Goal: Check status: Check status

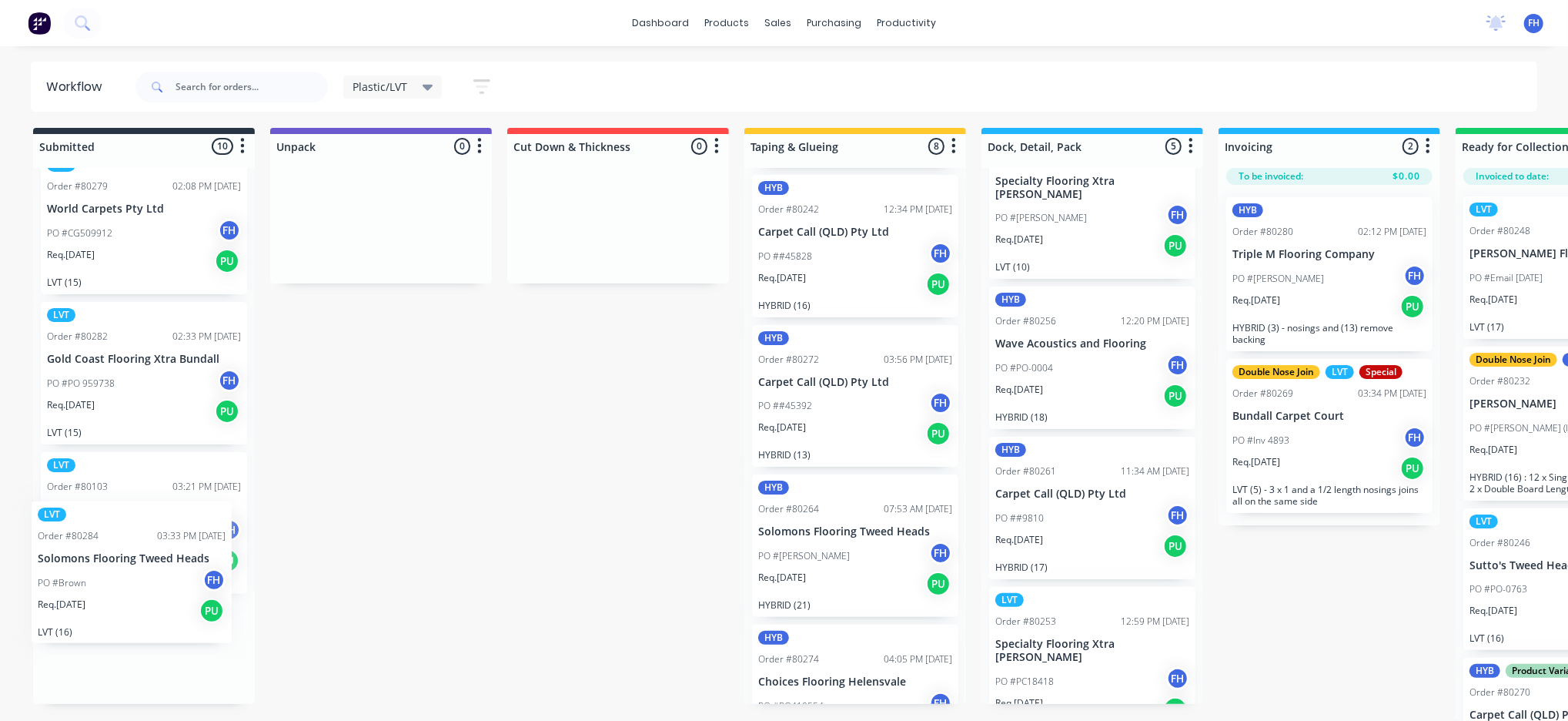
scroll to position [37, 0]
drag, startPoint x: 158, startPoint y: 671, endPoint x: 151, endPoint y: 553, distance: 118.2
click at [154, 560] on div "LVT Order #80279 02:08 PM [DATE] World Carpets Pty Ltd PO #CG509912 FH Req. [DA…" at bounding box center [144, 436] width 221 height 536
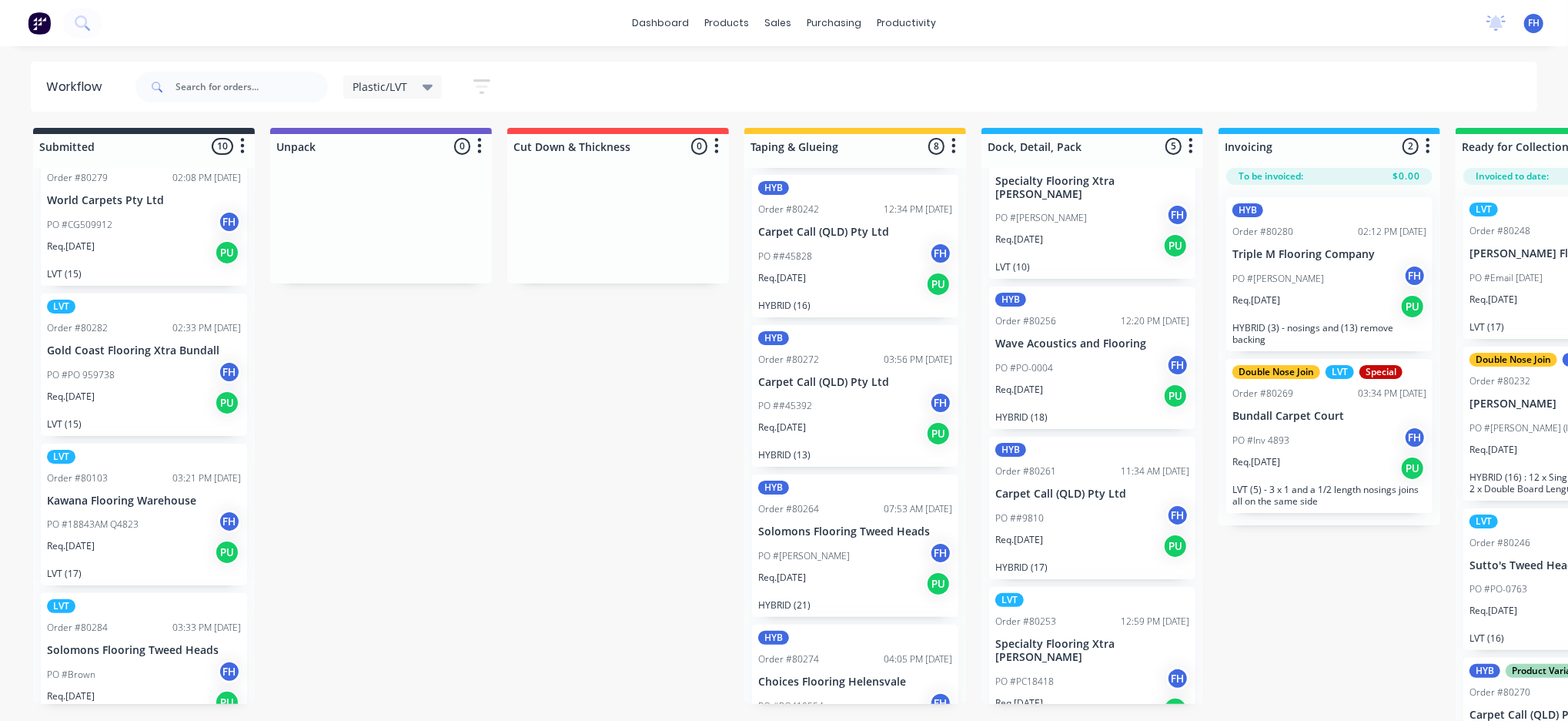
click at [104, 24] on div "dashboard products sales purchasing productivity dashboard products Product Cat…" at bounding box center [784, 23] width 1568 height 46
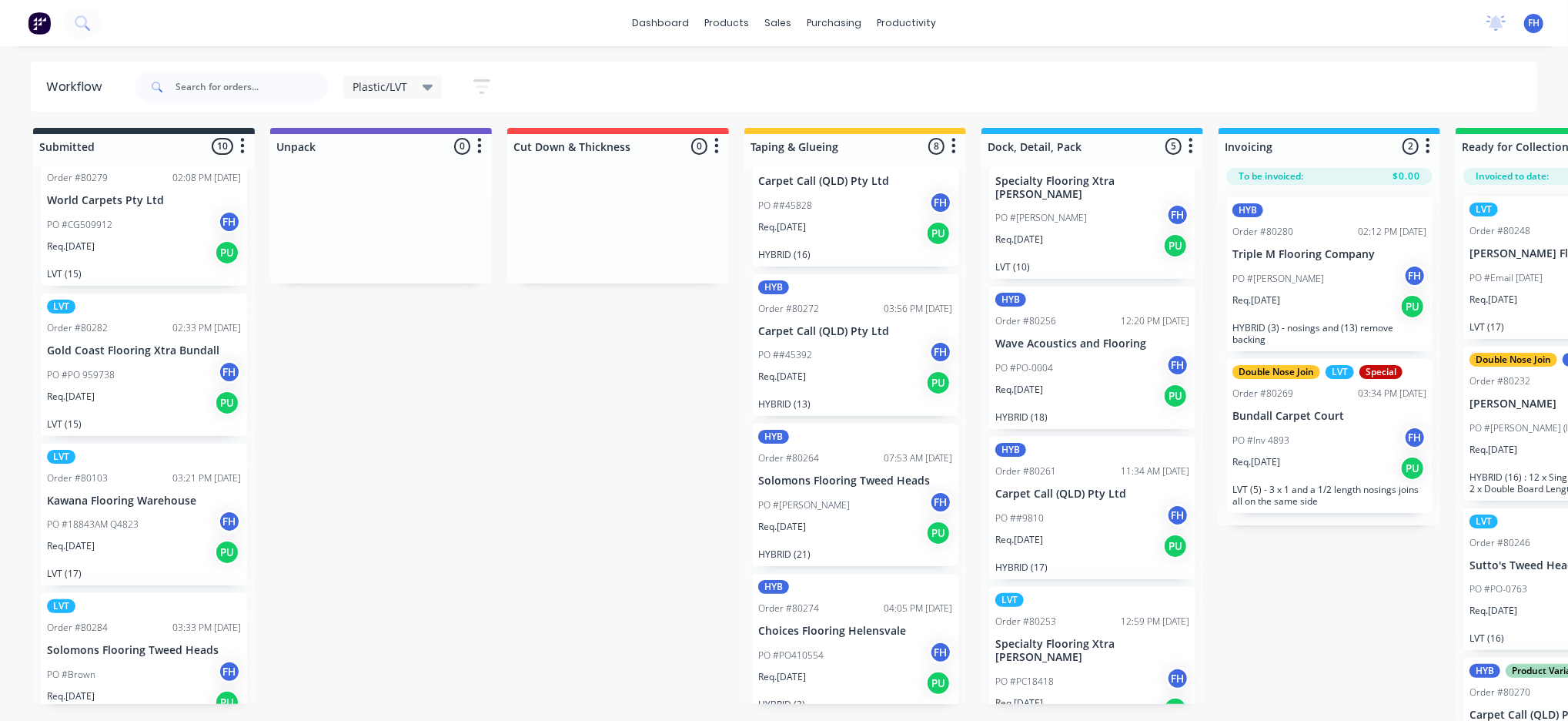
scroll to position [27, 0]
click at [87, 20] on icon at bounding box center [82, 23] width 15 height 15
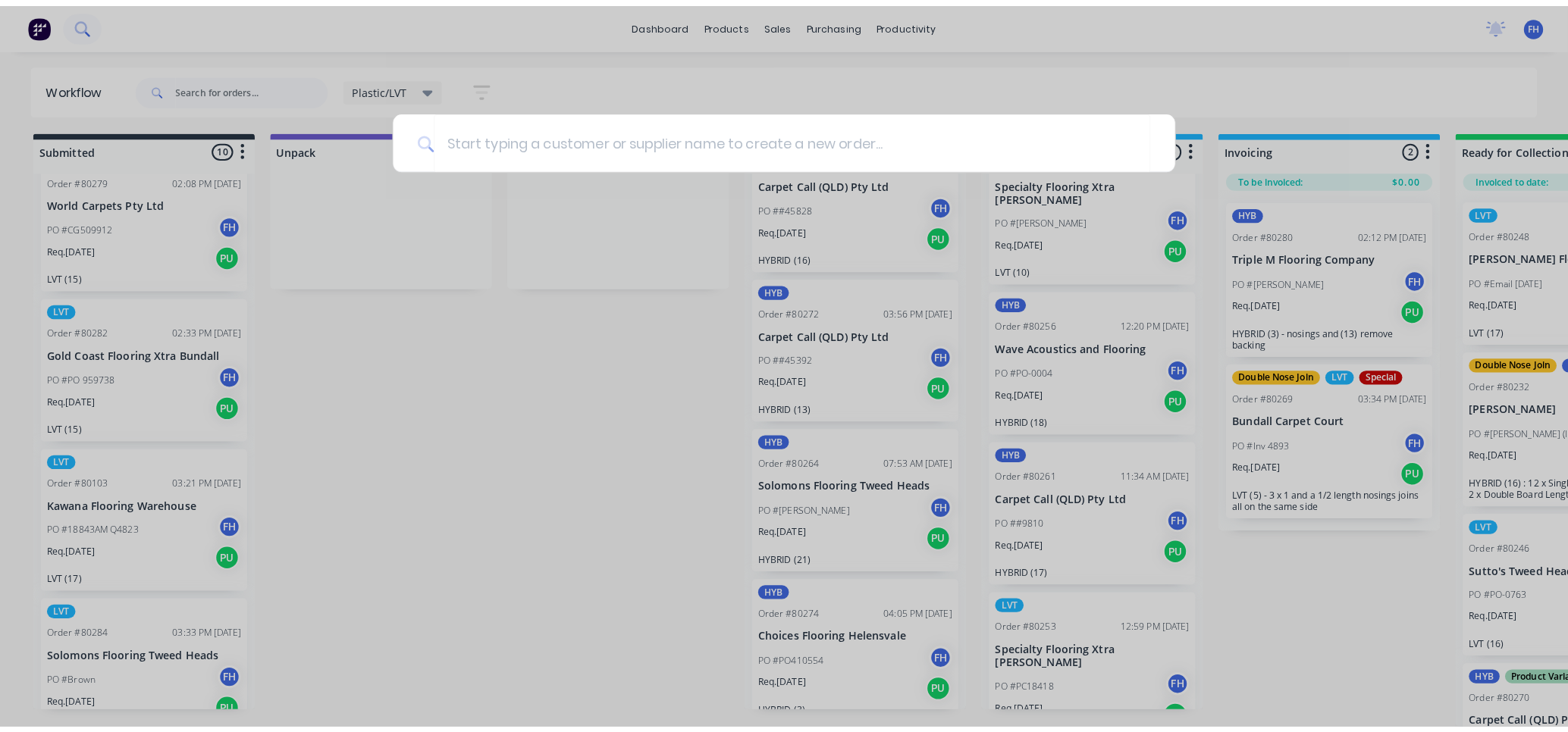
scroll to position [3, 0]
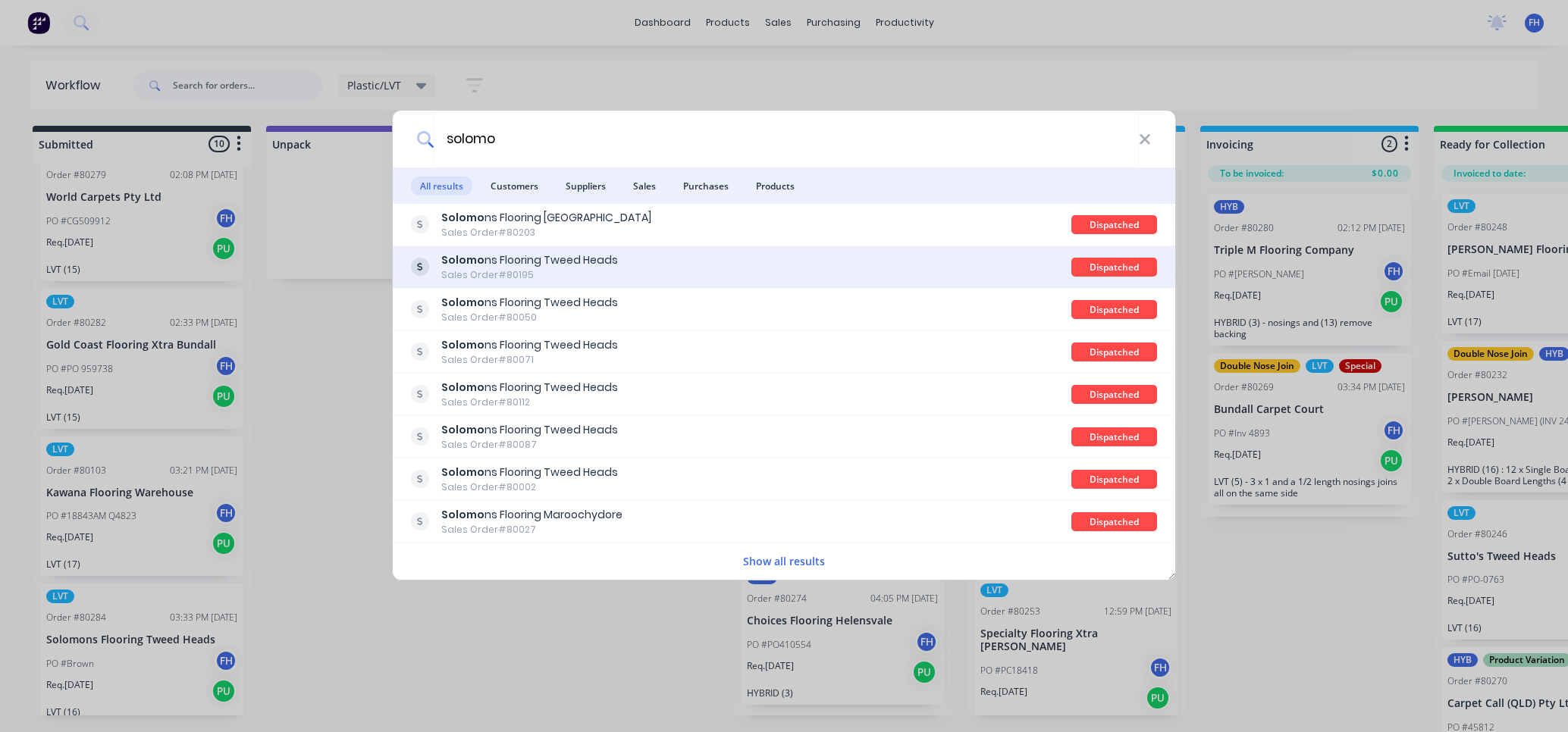
type input "solomo"
click at [595, 266] on div "Solomo ns Flooring Tweed Heads" at bounding box center [530, 260] width 176 height 15
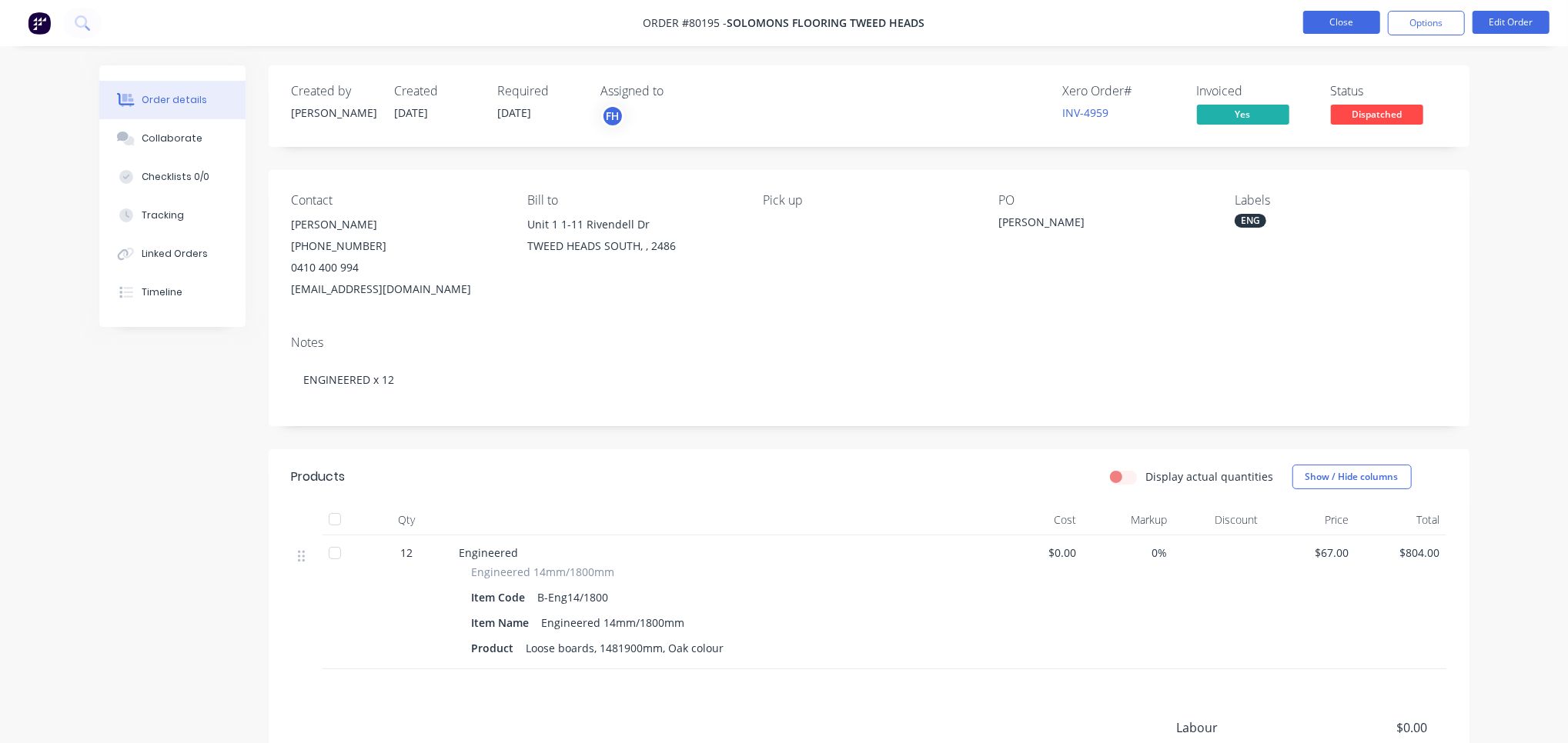
click at [1341, 17] on button "Close" at bounding box center [1341, 22] width 77 height 23
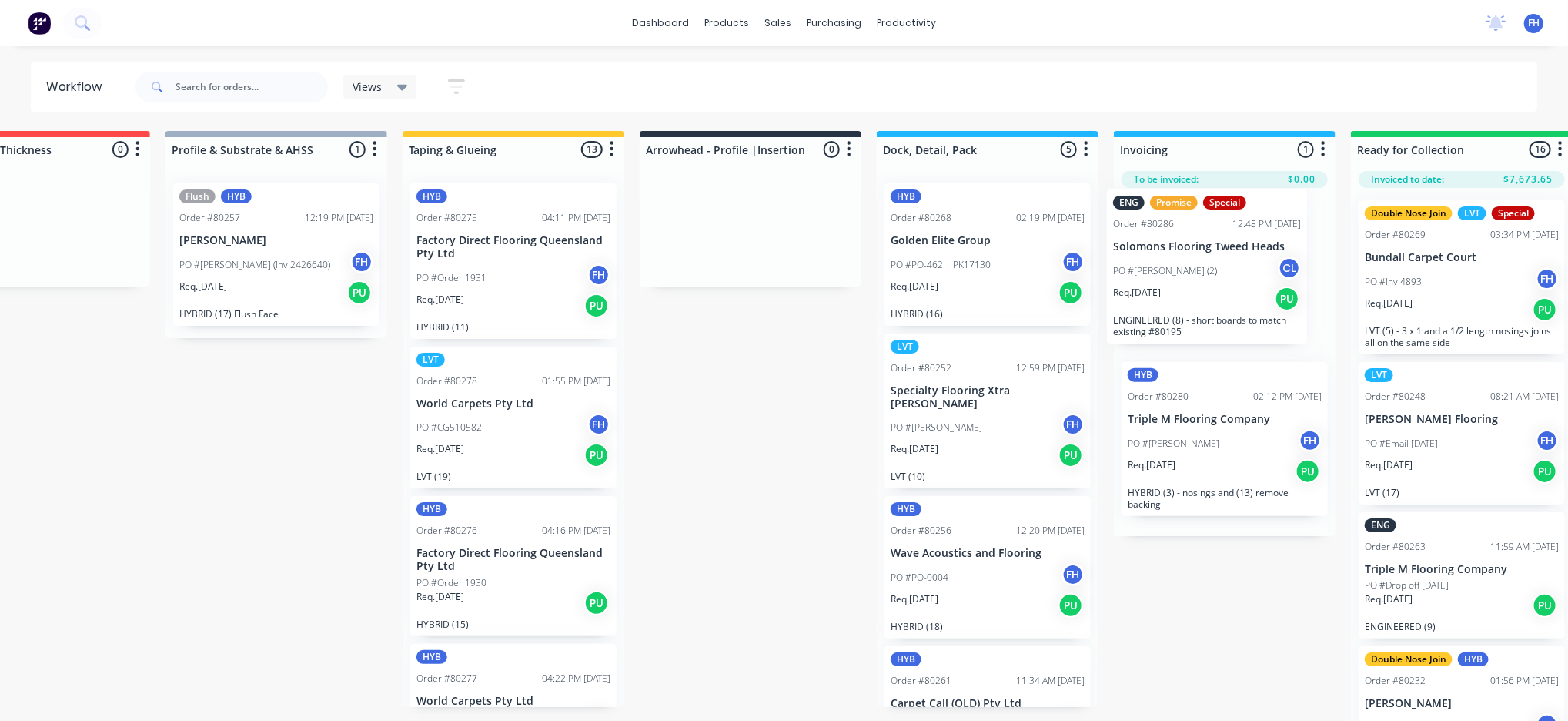
drag, startPoint x: 1091, startPoint y: 289, endPoint x: 1214, endPoint y: 285, distance: 123.1
click at [1222, 292] on div "Submitted 11 Summaries Total order value Invoiced to date To be invoiced ENG Or…" at bounding box center [805, 427] width 2790 height 593
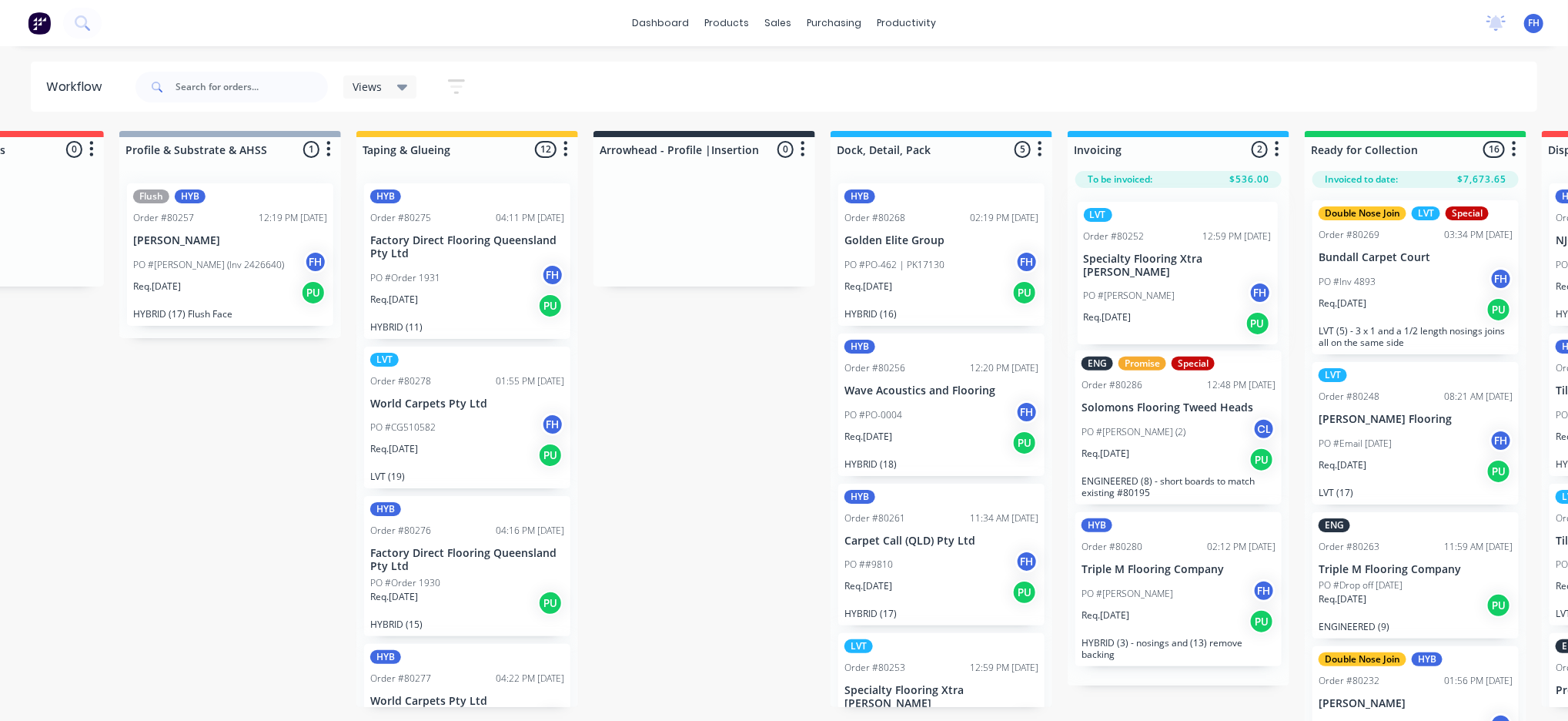
scroll to position [0, 638]
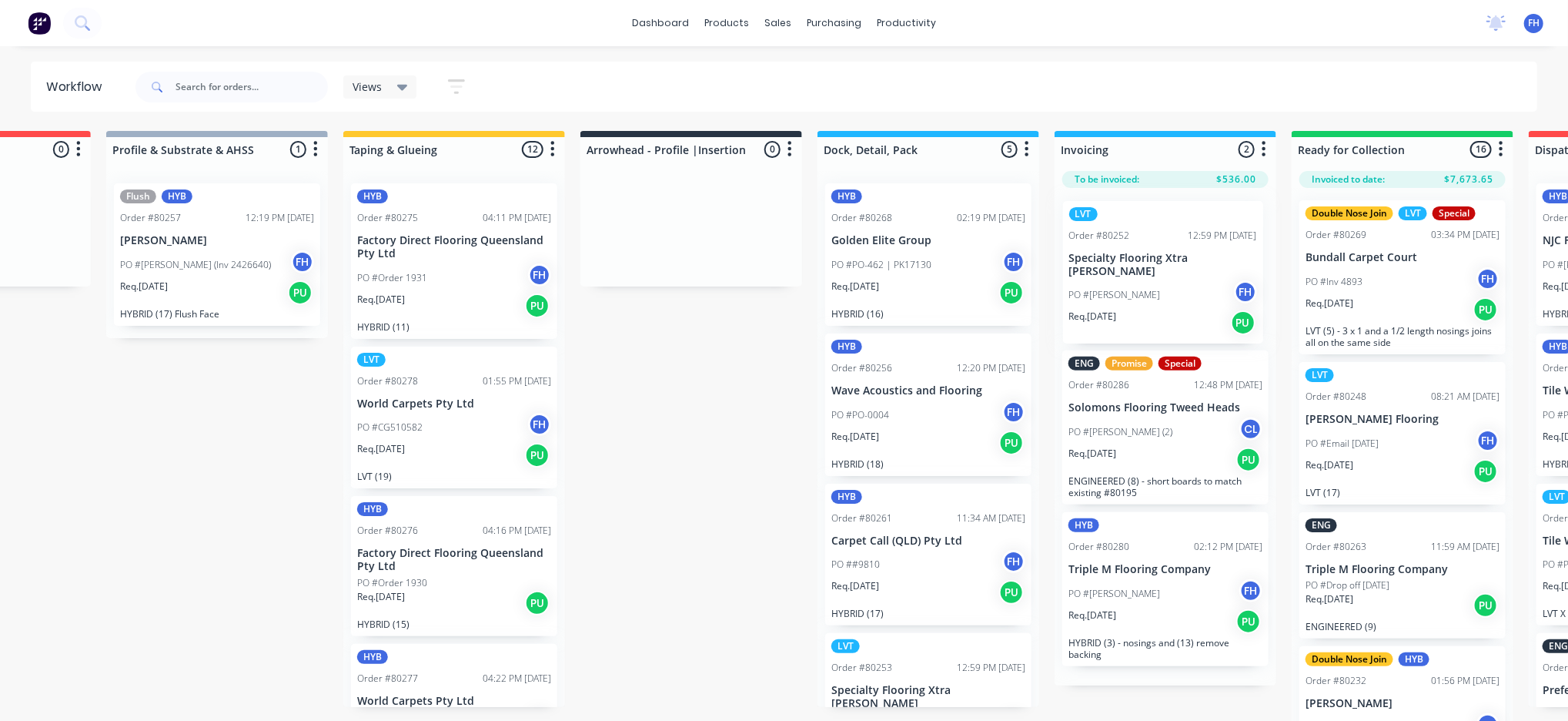
drag, startPoint x: 970, startPoint y: 424, endPoint x: 1146, endPoint y: 280, distance: 227.4
click at [1151, 289] on div "Submitted 11 Summaries Total order value Invoiced to date To be invoiced ENG Or…" at bounding box center [745, 427] width 2790 height 593
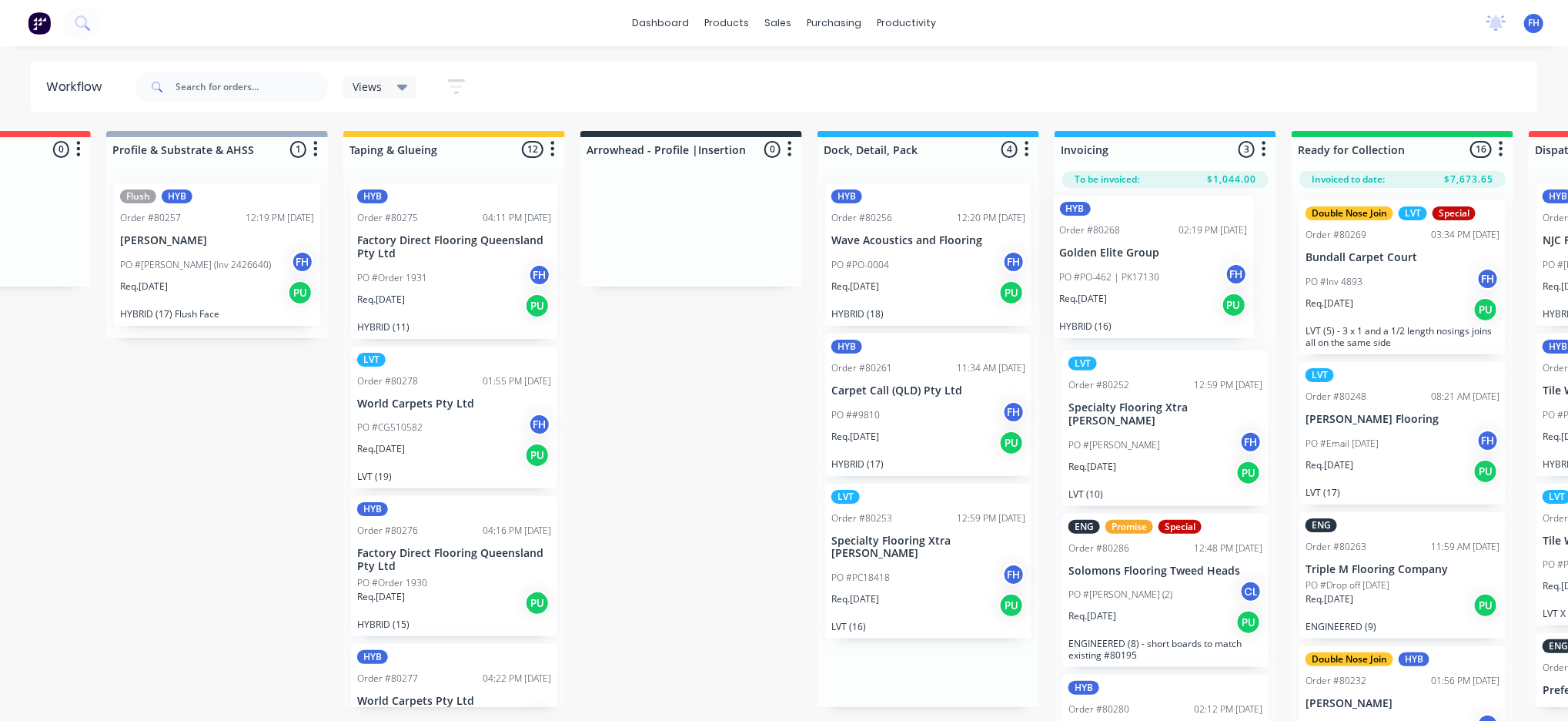
drag, startPoint x: 899, startPoint y: 257, endPoint x: 1128, endPoint y: 264, distance: 229.1
click at [1132, 267] on div "Submitted 11 Summaries Total order value Invoiced to date To be invoiced ENG Or…" at bounding box center [745, 427] width 2790 height 593
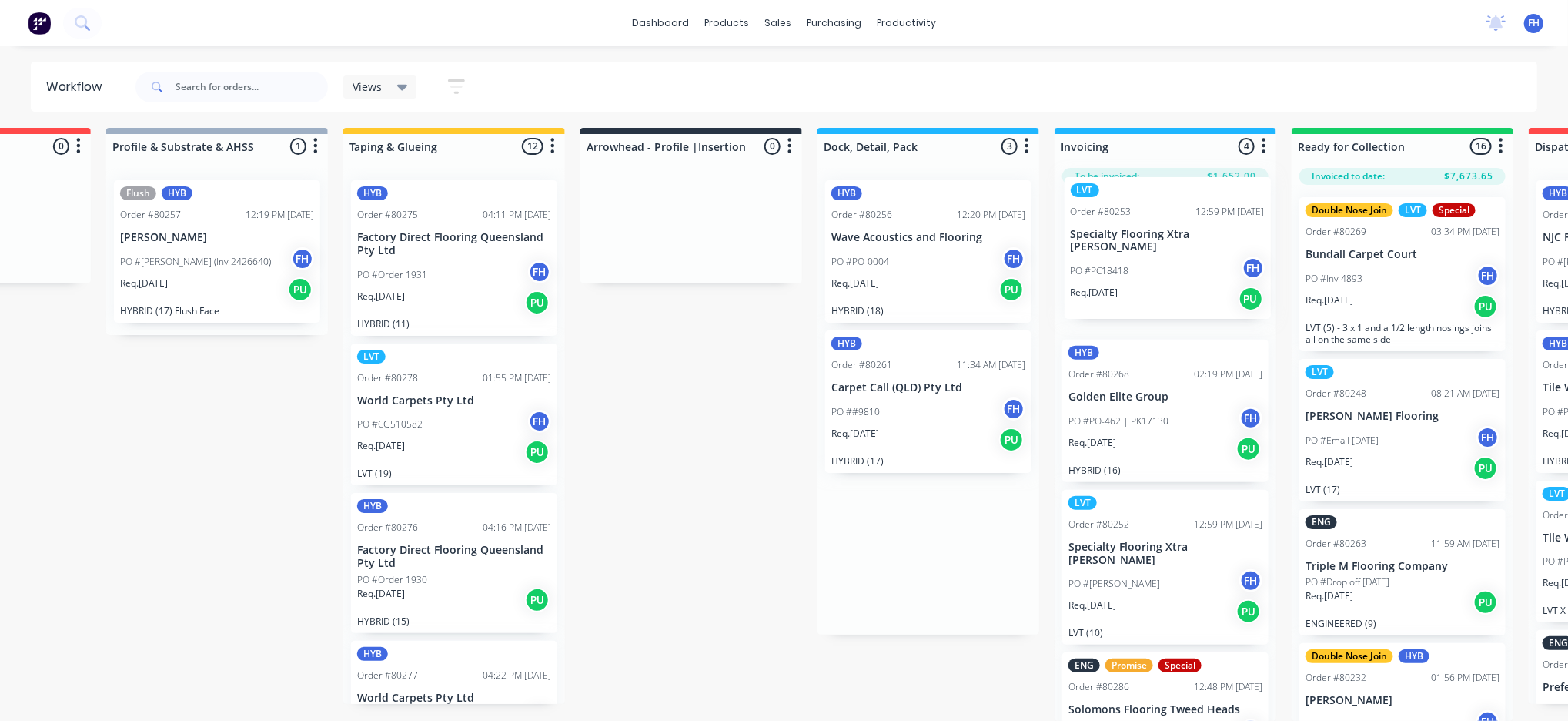
drag, startPoint x: 922, startPoint y: 588, endPoint x: 1158, endPoint y: 274, distance: 392.8
click at [1165, 279] on div "Submitted 11 Summaries Total order value Invoiced to date To be invoiced ENG Or…" at bounding box center [745, 424] width 2790 height 593
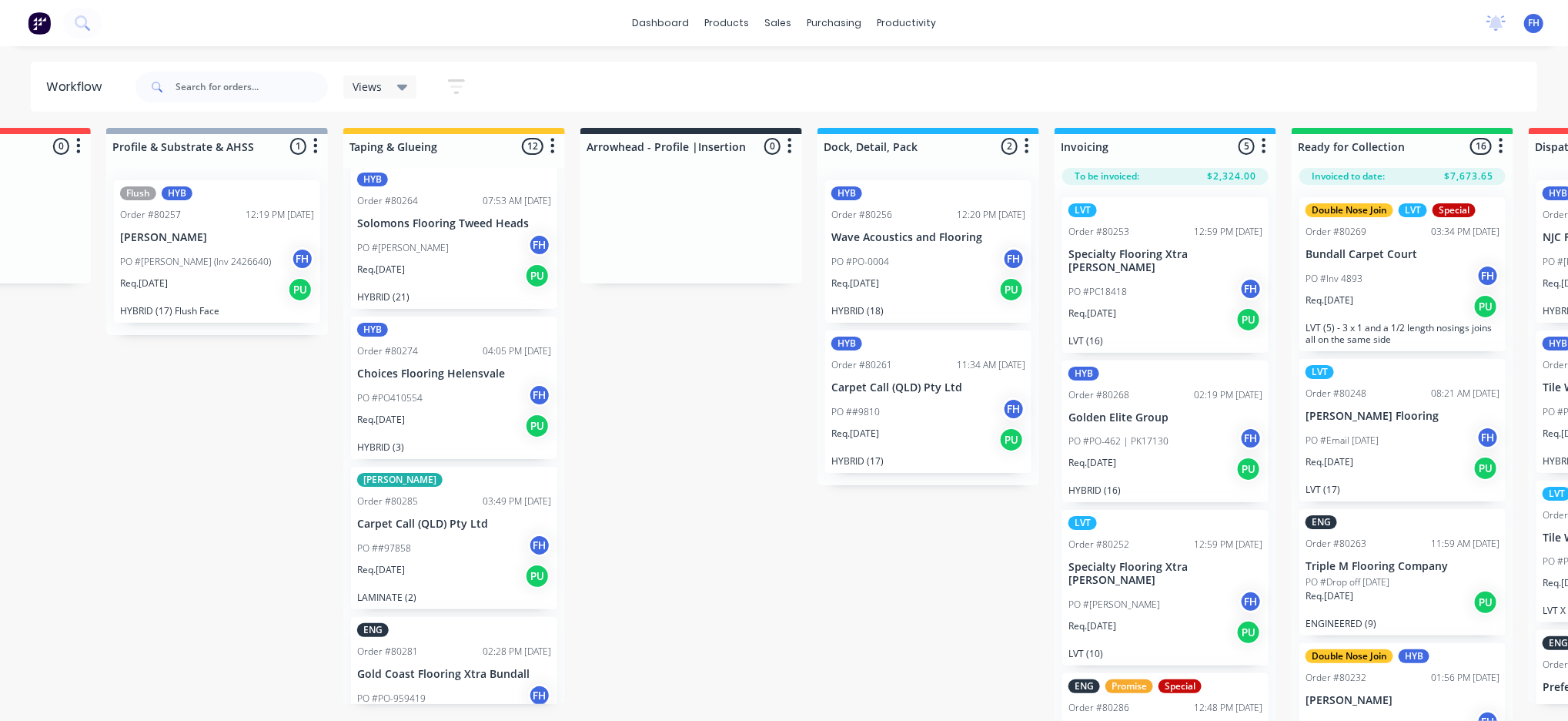
scroll to position [8, 638]
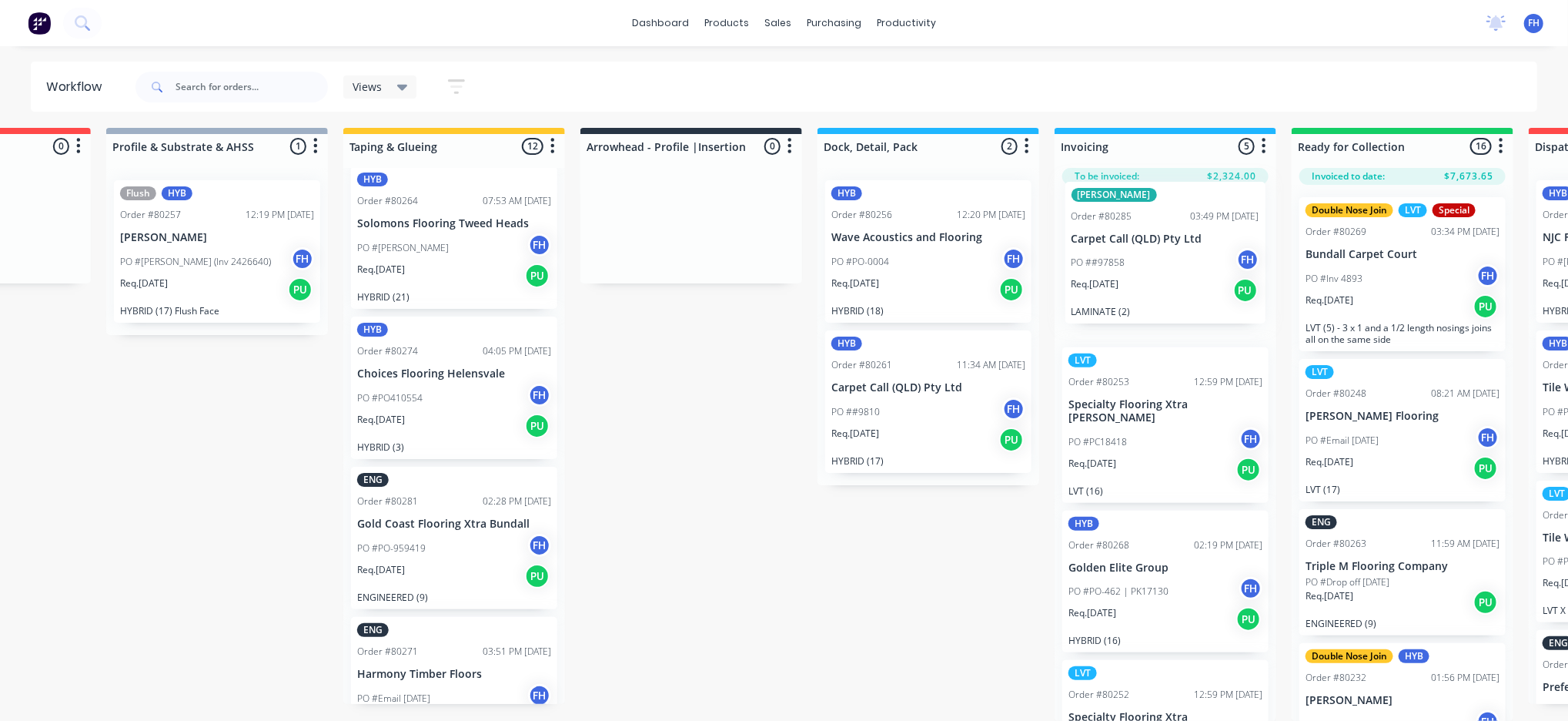
drag, startPoint x: 431, startPoint y: 564, endPoint x: 1127, endPoint y: 268, distance: 756.3
click at [1143, 276] on div "Submitted 11 Summaries Total order value Invoiced to date To be invoiced ENG Or…" at bounding box center [745, 424] width 2790 height 593
click at [374, 91] on span "Views" at bounding box center [368, 87] width 29 height 16
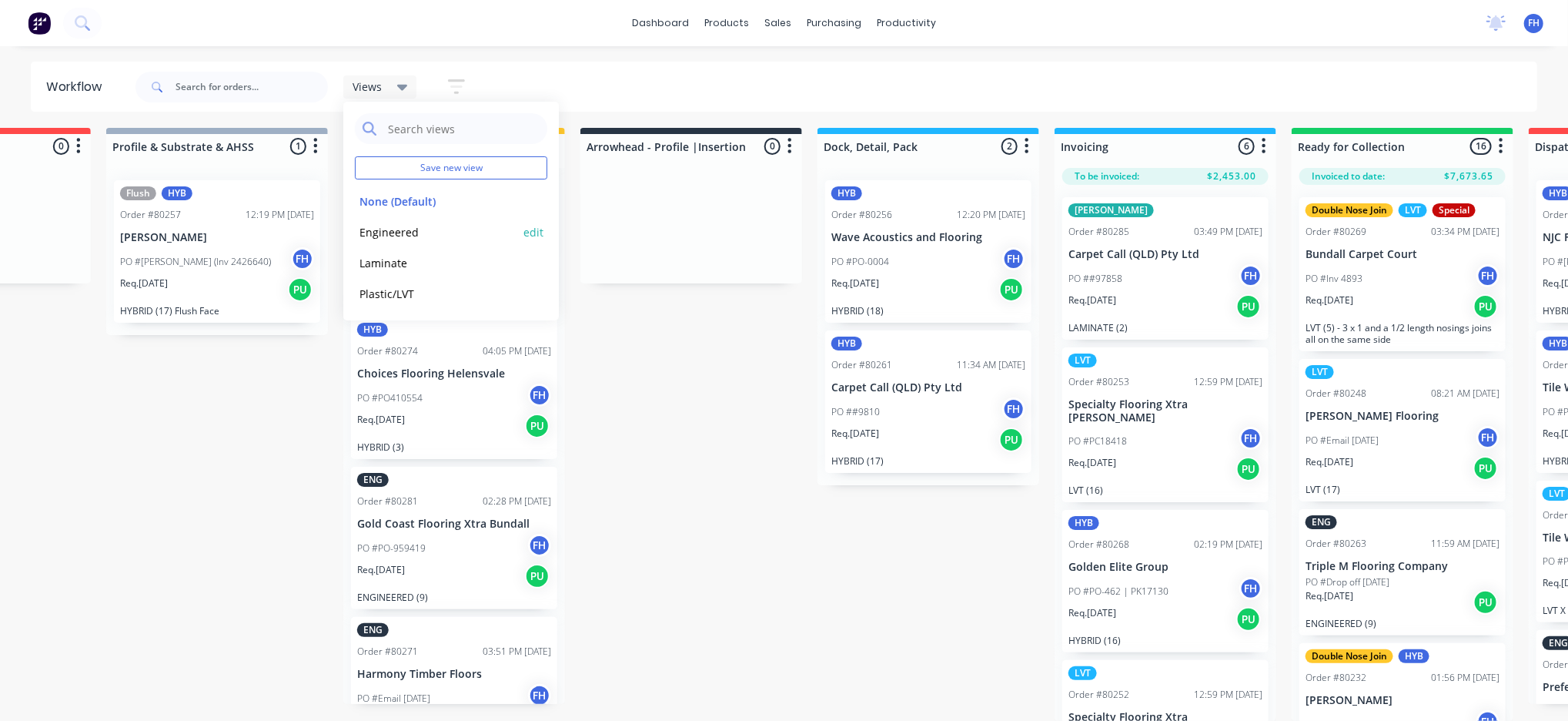
click at [404, 232] on button "Engineered" at bounding box center [436, 232] width 164 height 18
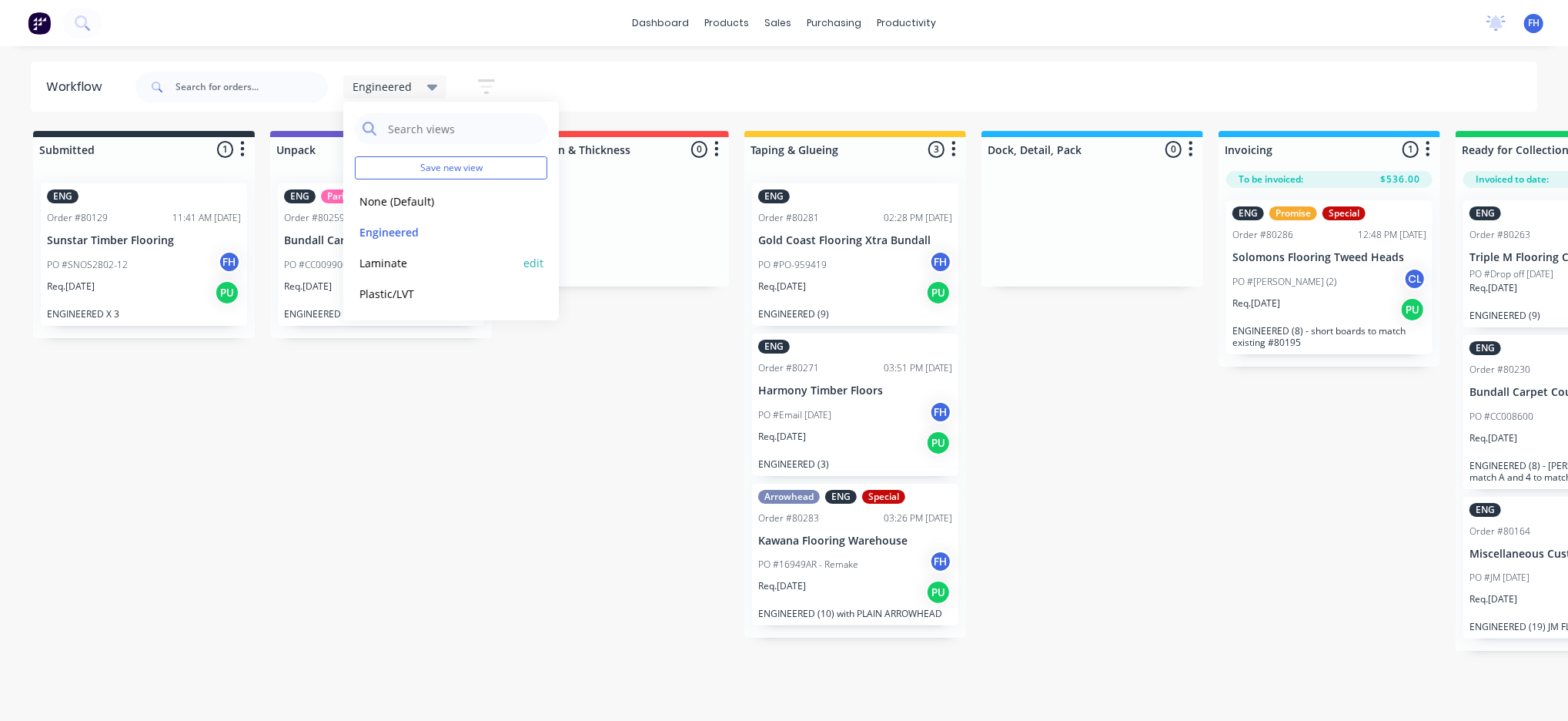
click at [381, 258] on button "Laminate" at bounding box center [436, 263] width 164 height 18
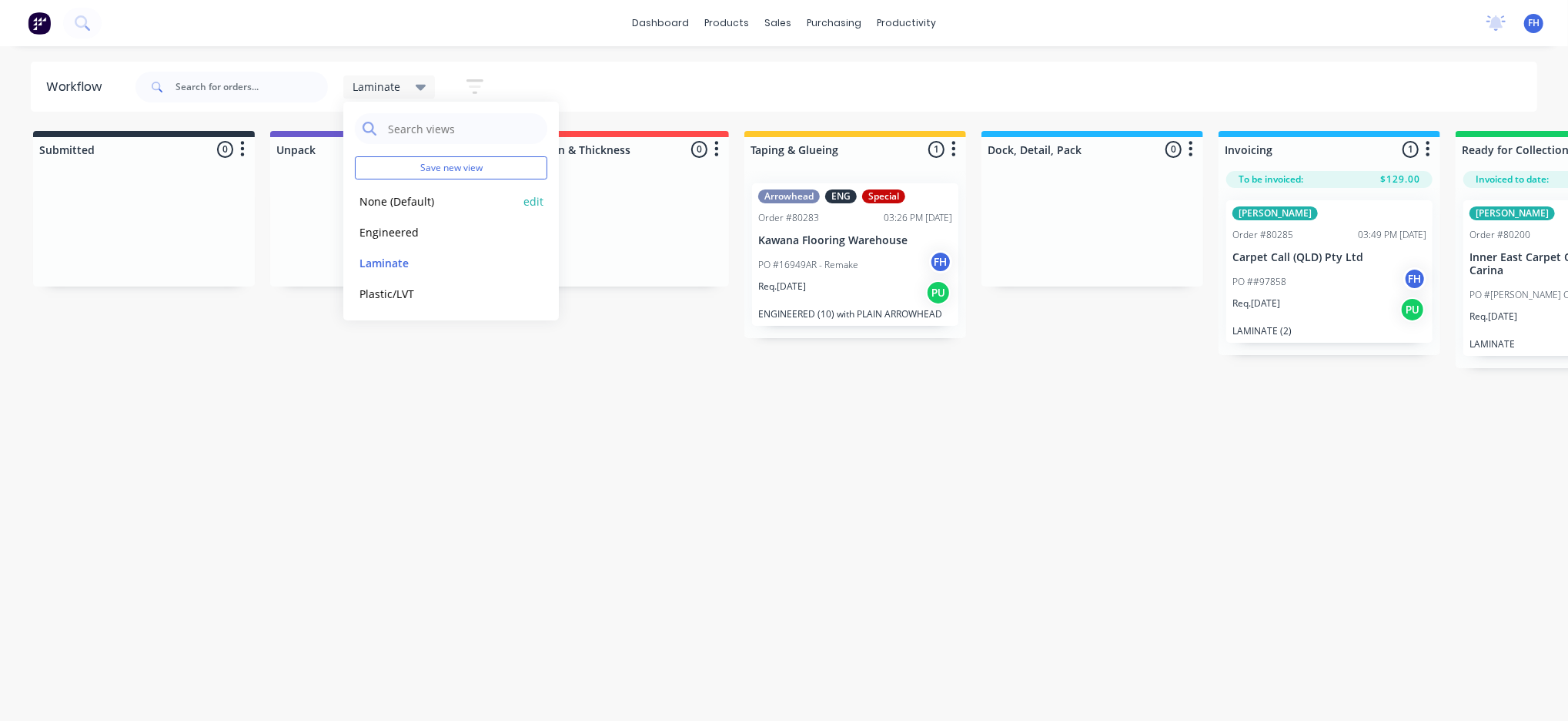
click at [416, 194] on button "None (Default)" at bounding box center [436, 202] width 164 height 18
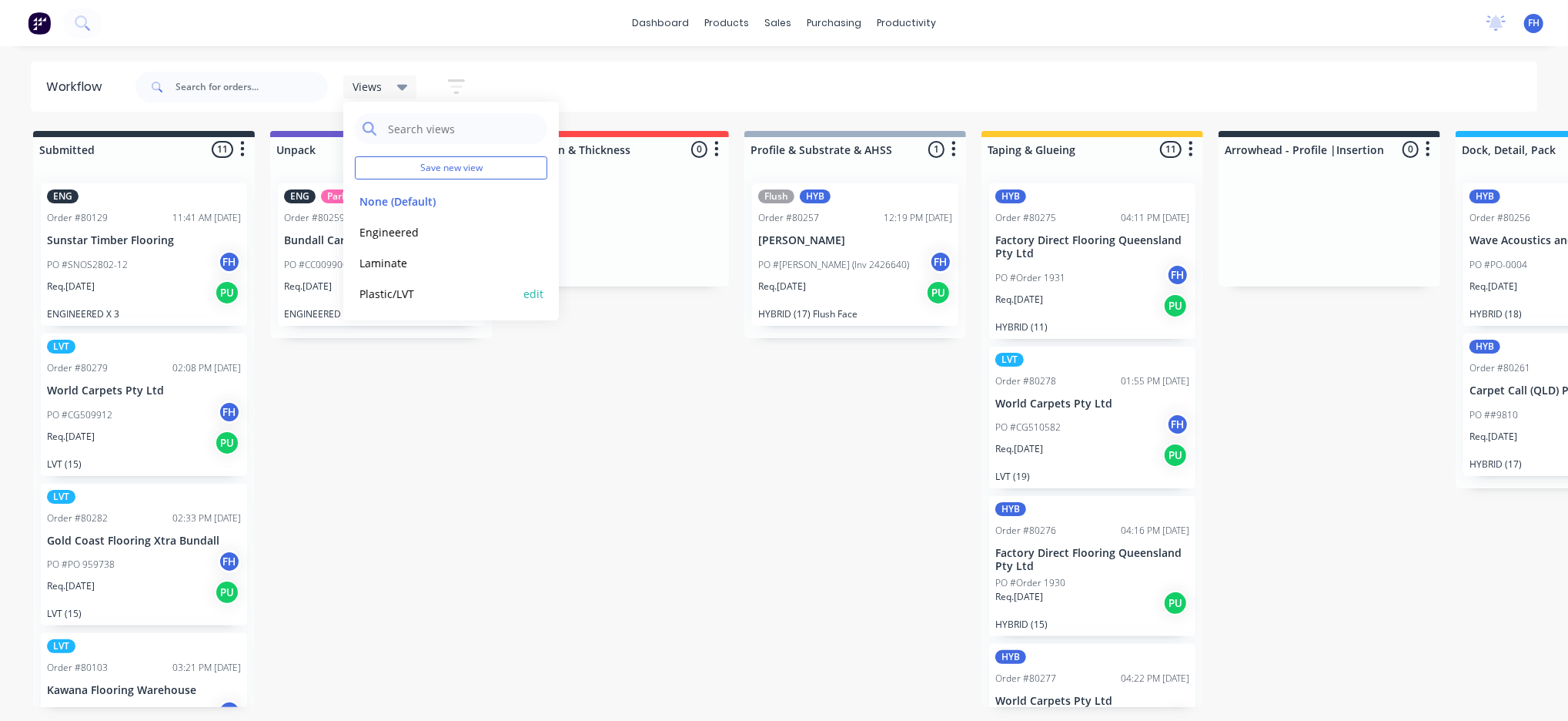
click at [404, 289] on button "Plastic/LVT" at bounding box center [436, 294] width 164 height 18
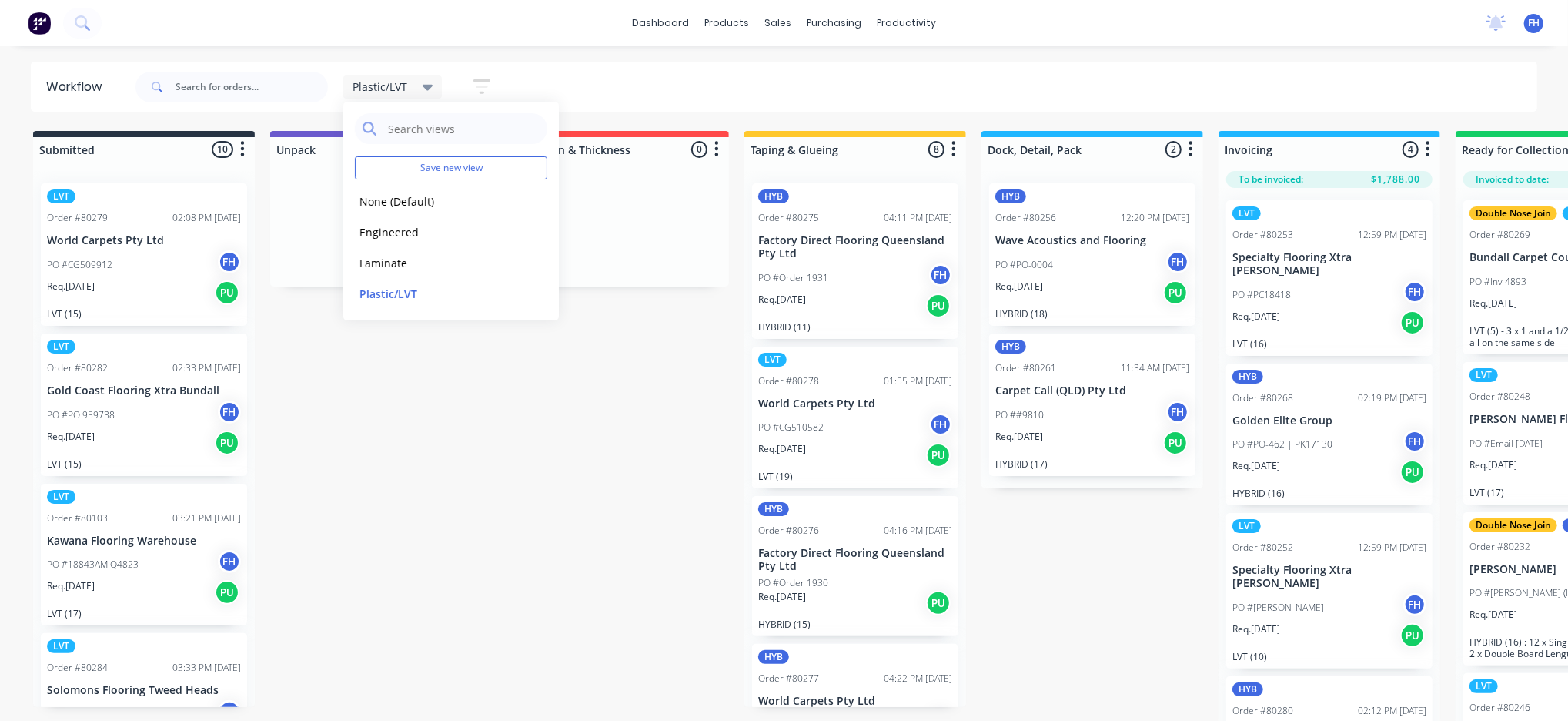
click at [610, 476] on div "Submitted 10 Summaries Total order value Invoiced to date To be invoiced LVT Or…" at bounding box center [1383, 427] width 2790 height 593
click at [406, 80] on span "Plastic/LVT" at bounding box center [380, 87] width 55 height 16
click at [511, 545] on div "Submitted 10 Summaries Total order value Invoiced to date To be invoiced LVT Or…" at bounding box center [1383, 427] width 2790 height 593
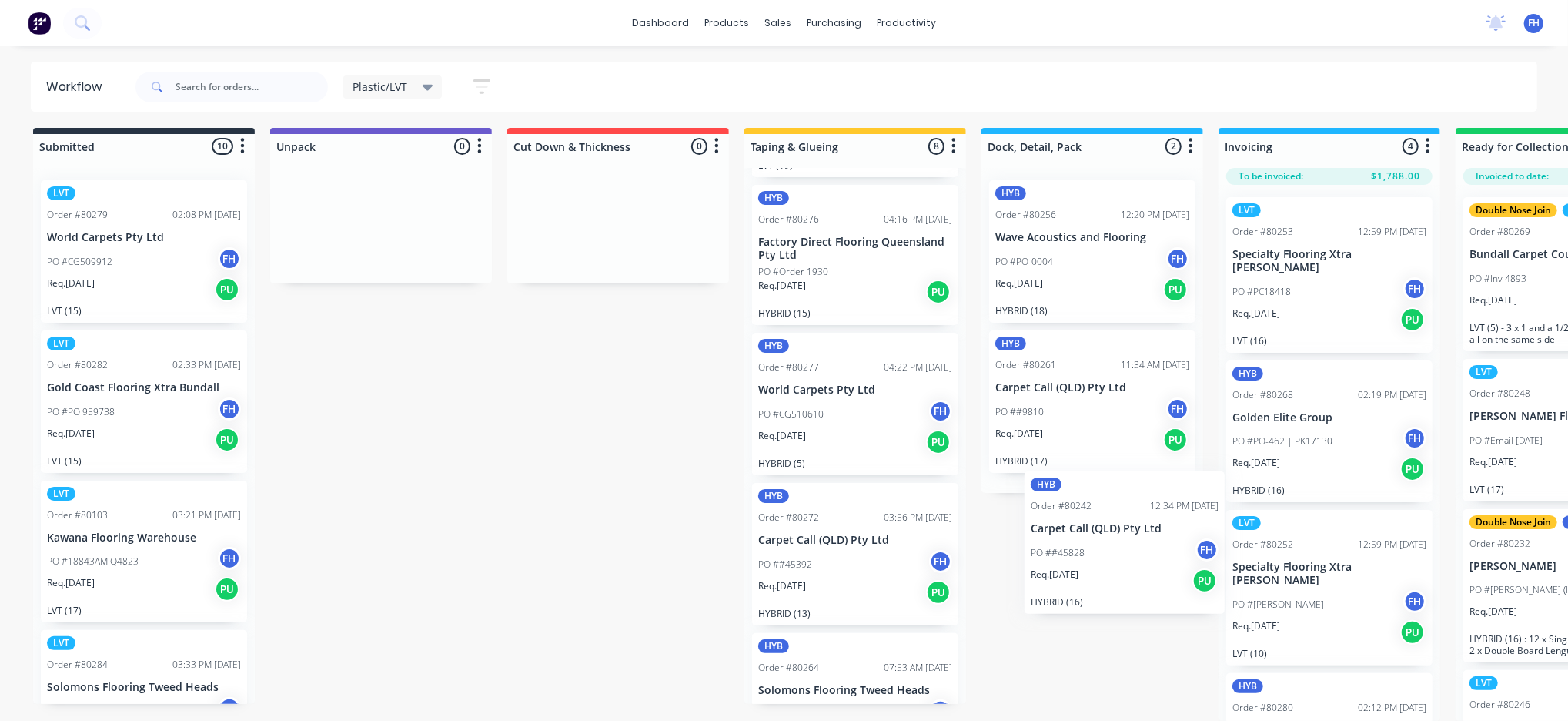
scroll to position [26, 0]
drag, startPoint x: 863, startPoint y: 533, endPoint x: 1121, endPoint y: 516, distance: 258.6
click at [1121, 516] on div "Submitted 10 Summaries Total order value Invoiced to date To be invoiced LVT Or…" at bounding box center [1383, 424] width 2790 height 593
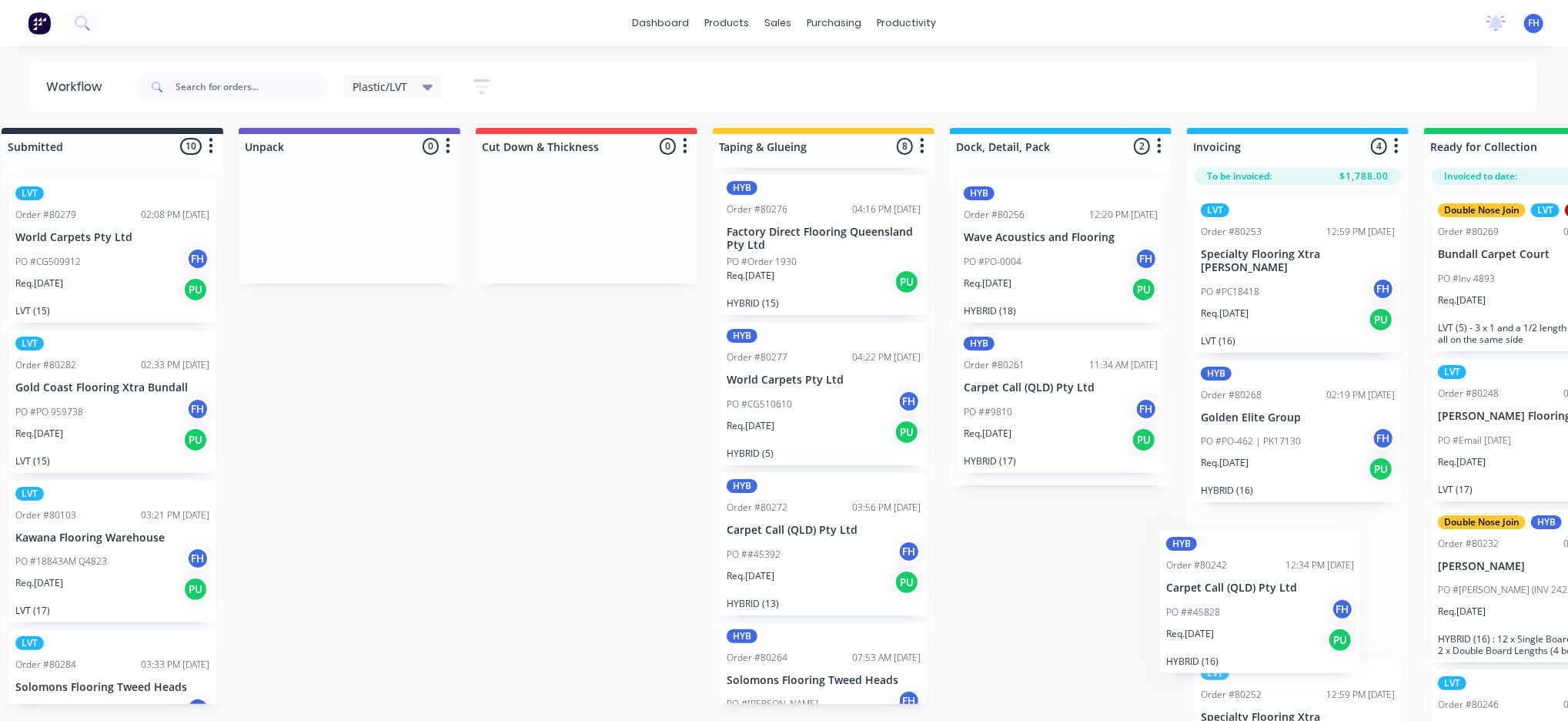
scroll to position [27, 38]
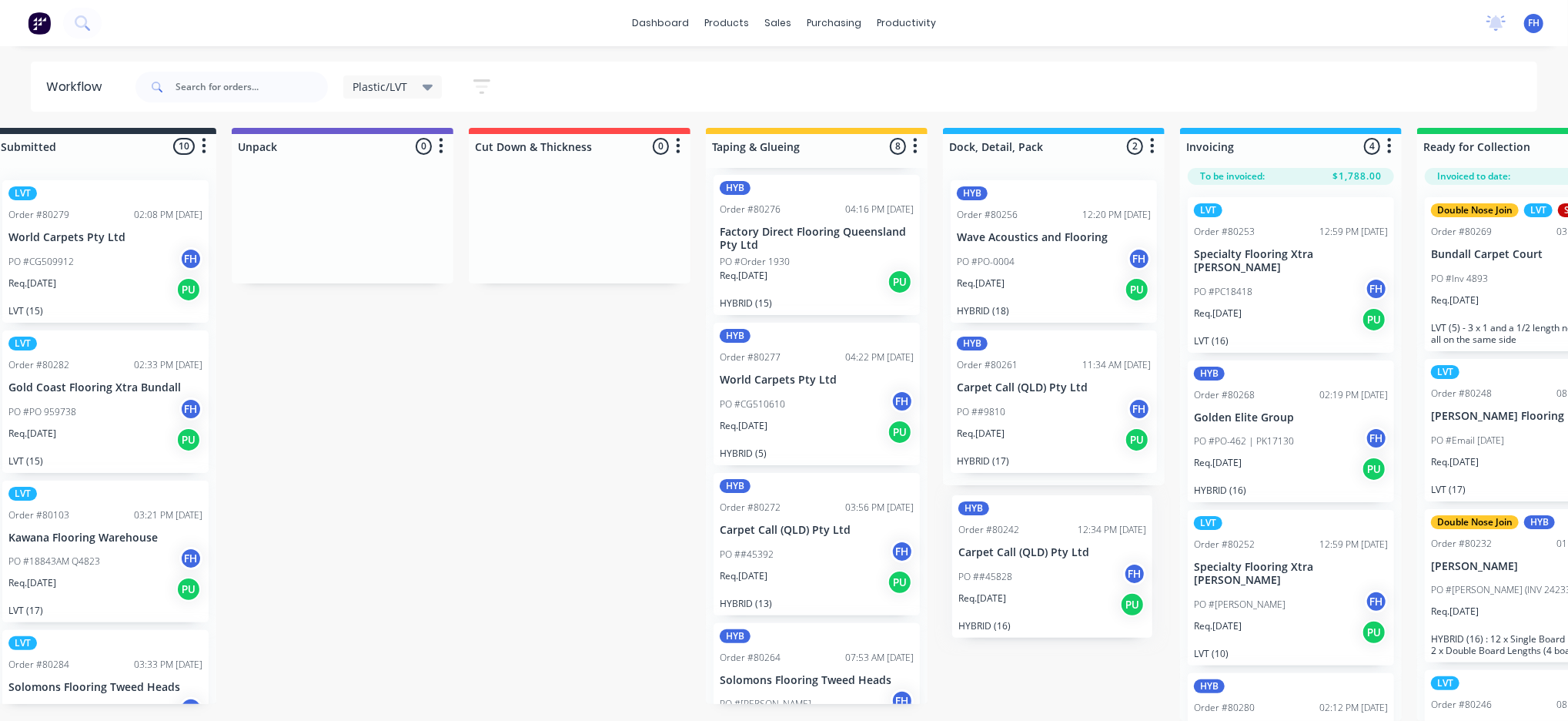
drag, startPoint x: 810, startPoint y: 511, endPoint x: 1016, endPoint y: 551, distance: 209.8
click at [1016, 551] on div "Submitted 10 Summaries Total order value Invoiced to date To be invoiced LVT Or…" at bounding box center [1345, 424] width 2790 height 593
drag, startPoint x: 774, startPoint y: 520, endPoint x: 1051, endPoint y: 591, distance: 286.0
click at [1051, 591] on div "Submitted 10 Summaries Total order value Invoiced to date To be invoiced LVT Or…" at bounding box center [1345, 424] width 2790 height 593
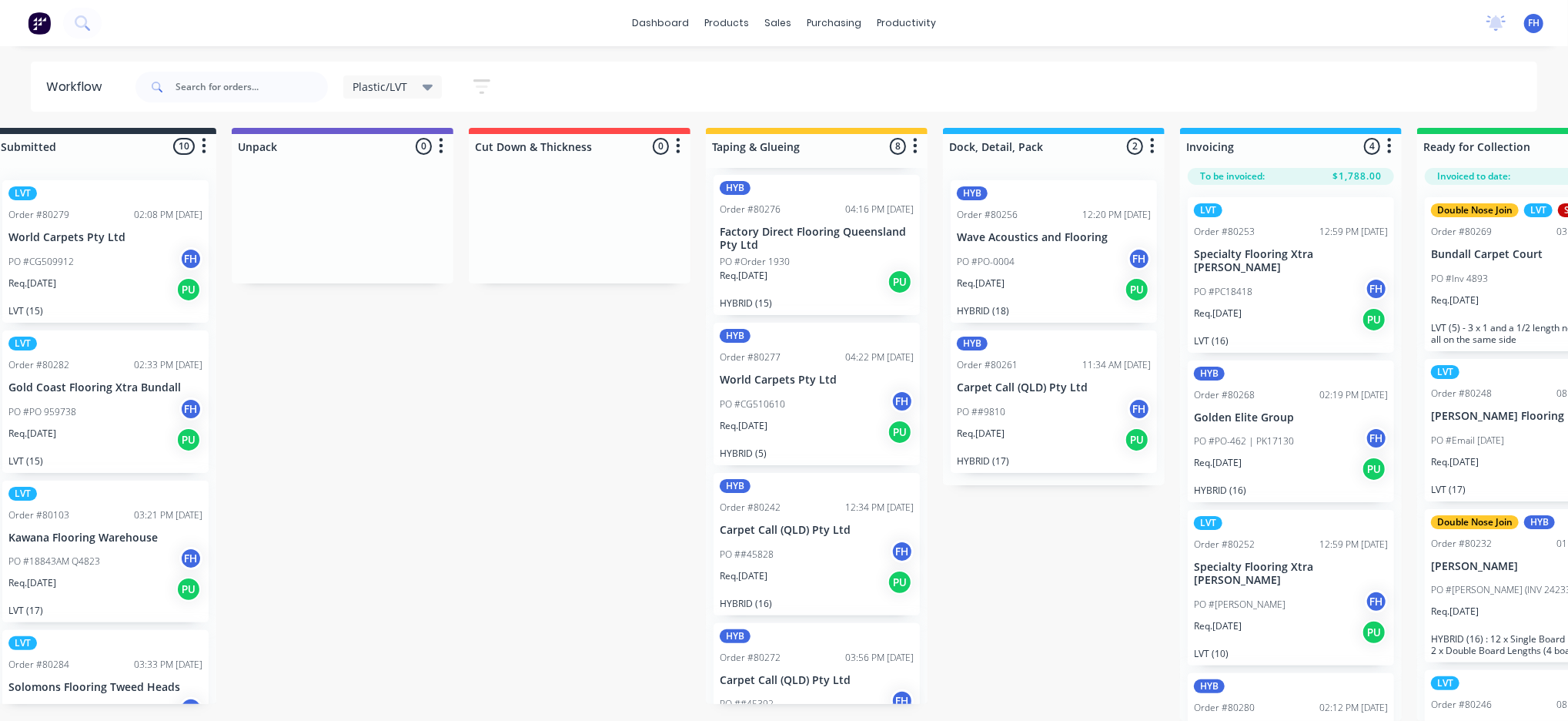
click at [1119, 548] on div "Submitted 10 Summaries Total order value Invoiced to date To be invoiced LVT Or…" at bounding box center [1345, 424] width 2790 height 593
click at [430, 455] on div "Submitted 10 Summaries Total order value Invoiced to date To be invoiced LVT Or…" at bounding box center [1345, 424] width 2790 height 593
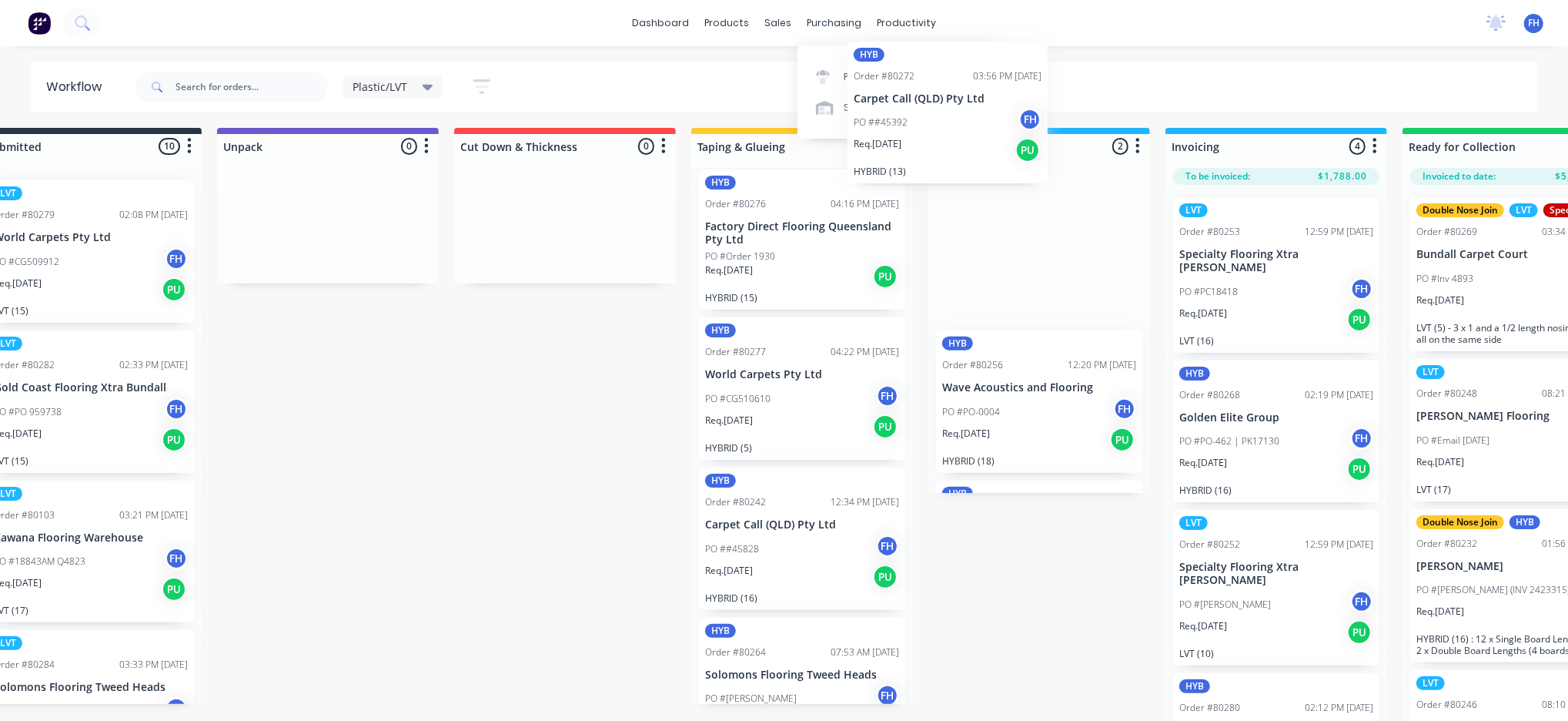
scroll to position [0, 53]
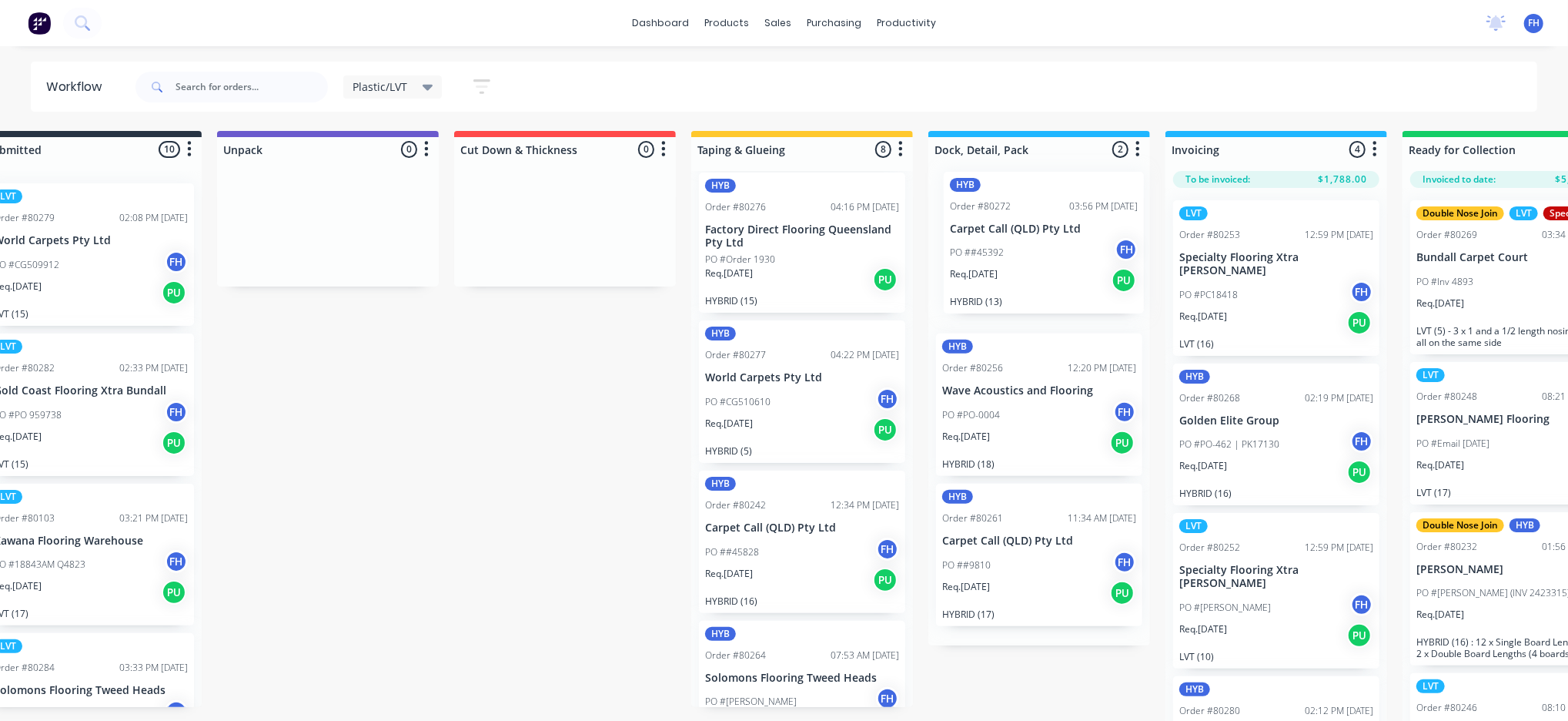
drag, startPoint x: 731, startPoint y: 619, endPoint x: 968, endPoint y: 190, distance: 490.1
click at [968, 190] on div "Submitted 10 Summaries Total order value Invoiced to date To be invoiced LVT Or…" at bounding box center [1330, 427] width 2790 height 593
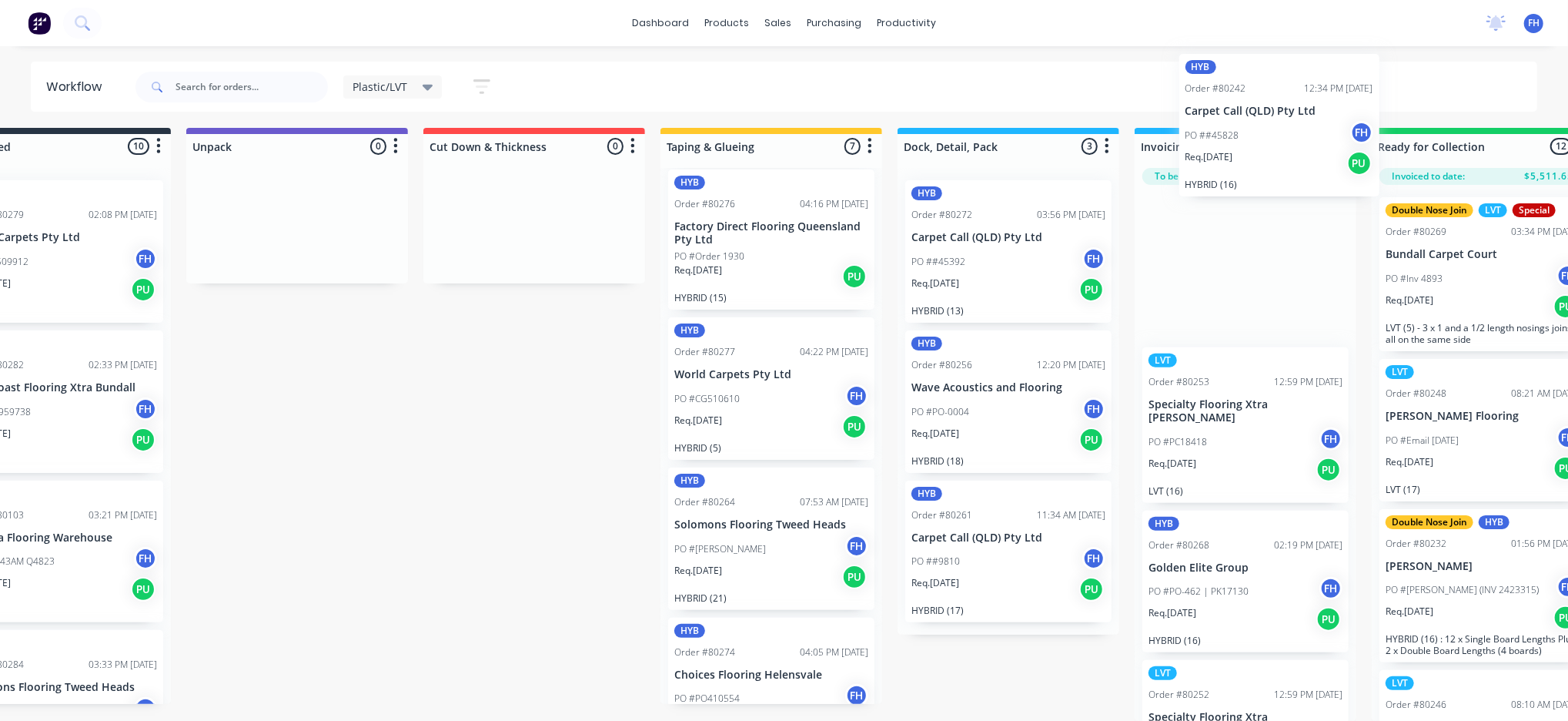
scroll to position [0, 117]
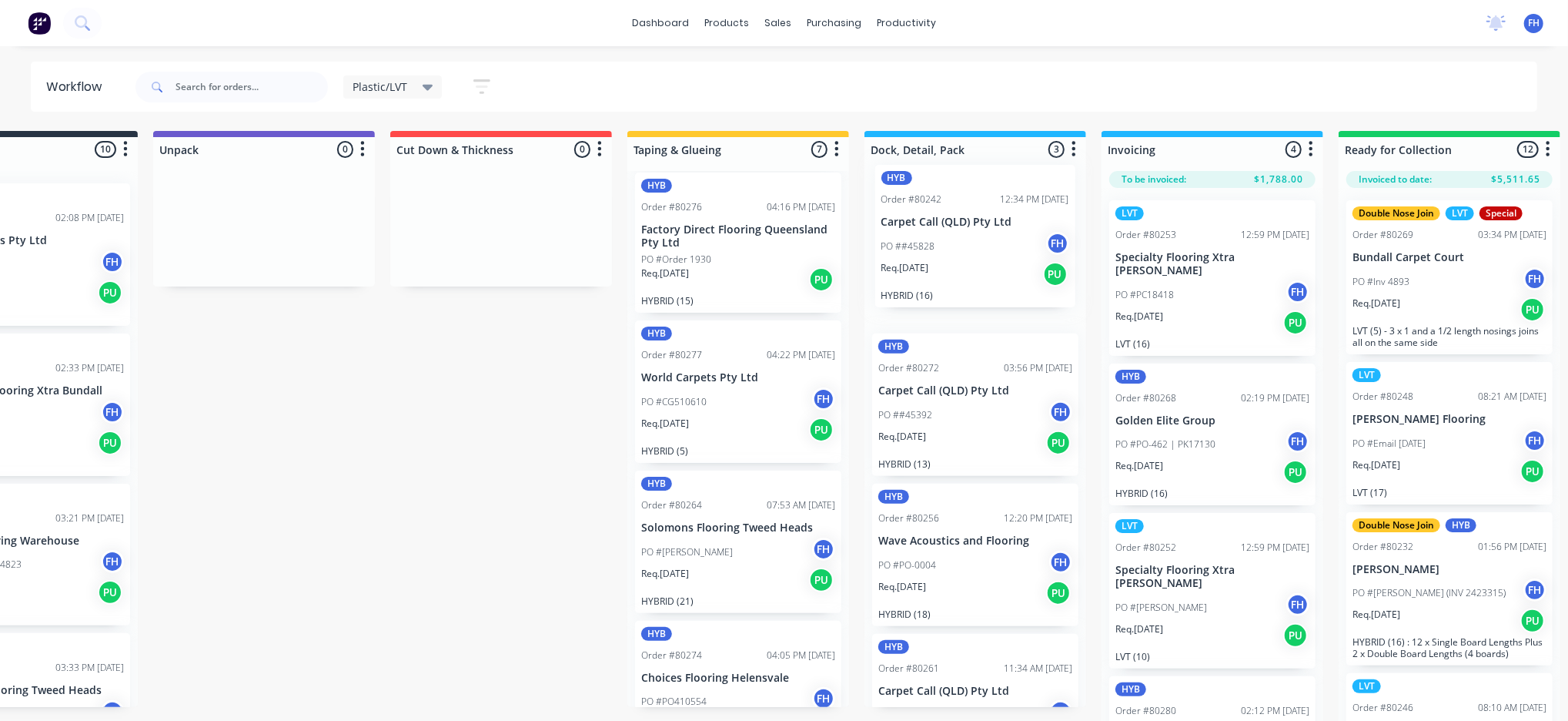
drag, startPoint x: 725, startPoint y: 493, endPoint x: 908, endPoint y: 187, distance: 356.5
click at [908, 187] on div "Submitted 10 Summaries Total order value Invoiced to date To be invoiced LVT Or…" at bounding box center [1266, 427] width 2790 height 593
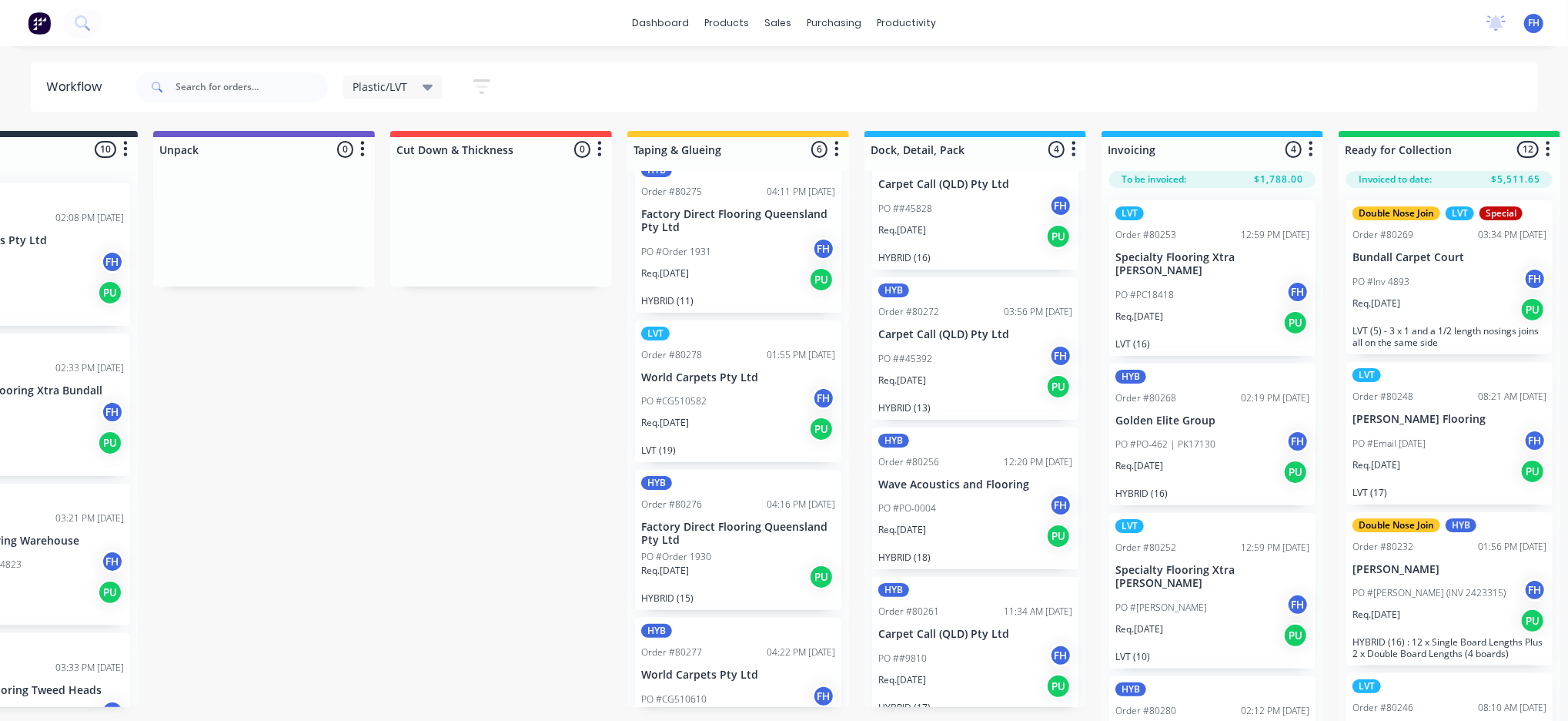
scroll to position [0, 0]
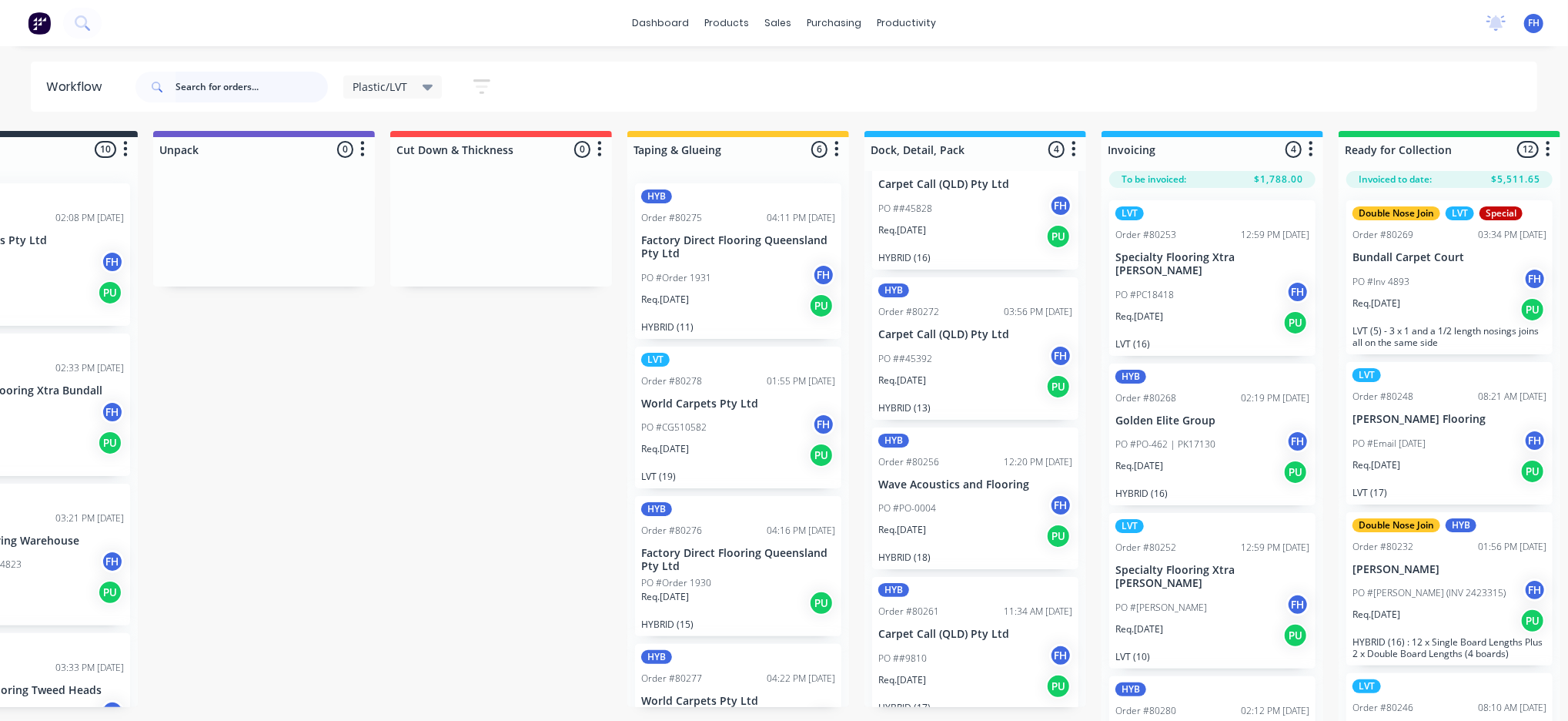
click at [217, 87] on input "text" at bounding box center [251, 87] width 152 height 30
type input "80262"
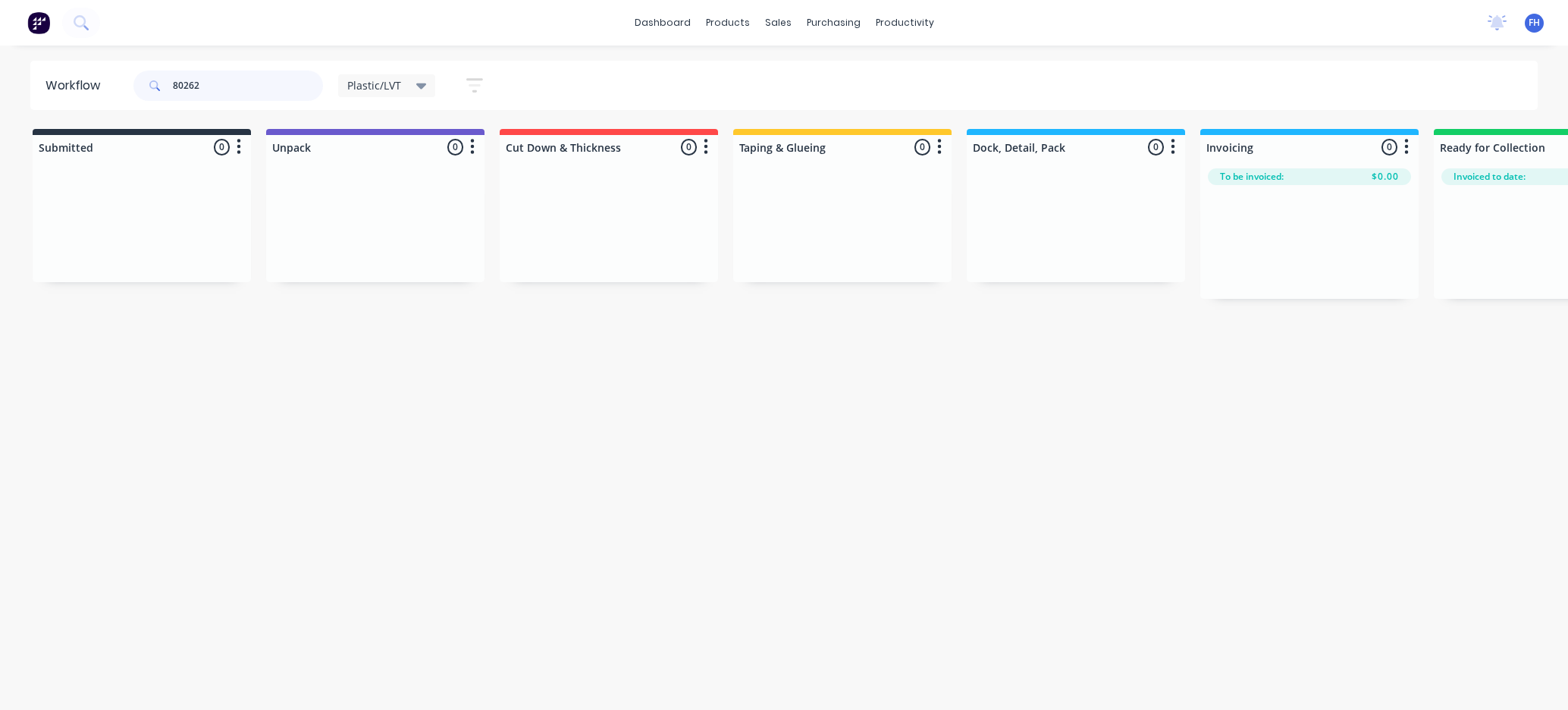
drag, startPoint x: 213, startPoint y: 88, endPoint x: 164, endPoint y: 100, distance: 50.4
click at [164, 100] on div "80262" at bounding box center [229, 85] width 190 height 46
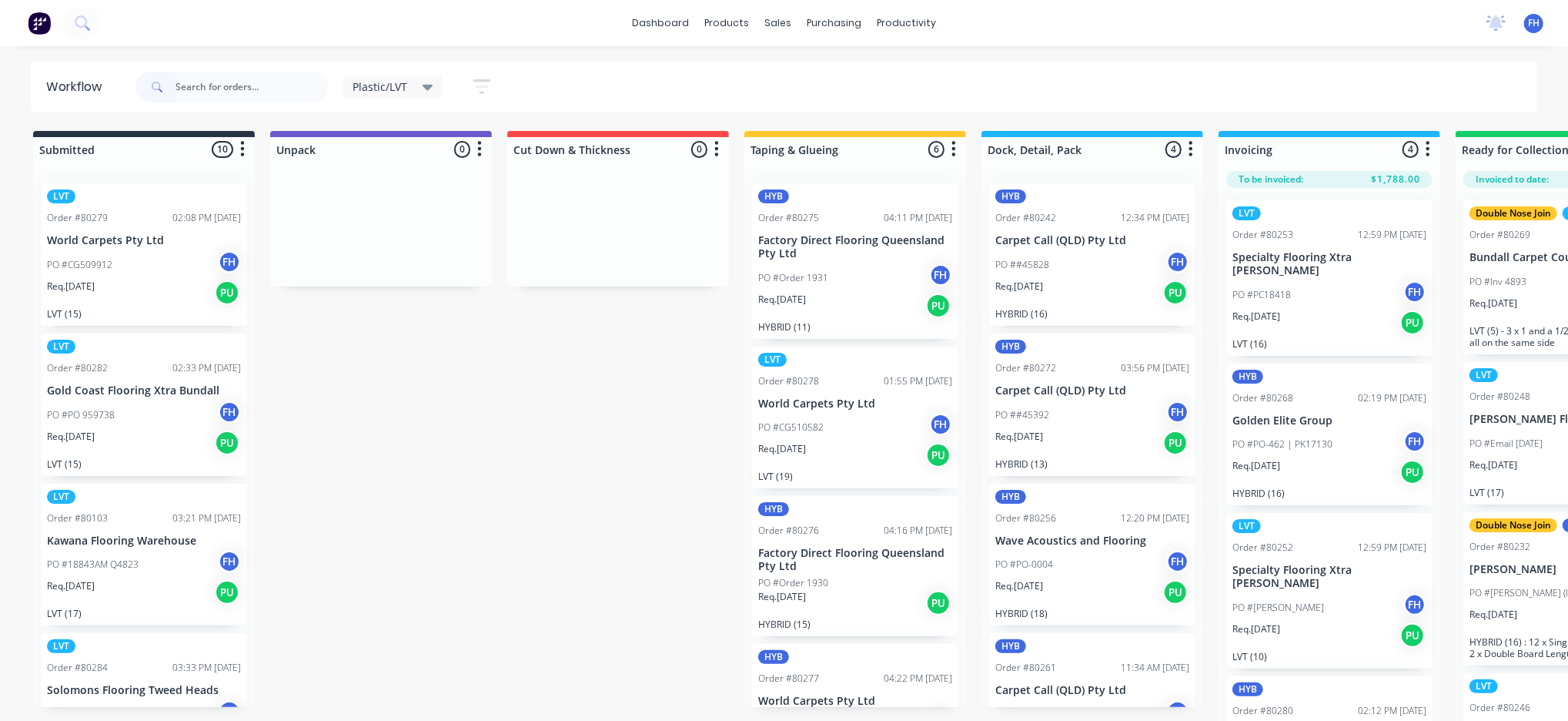
click at [419, 86] on div "Plastic/LVT" at bounding box center [393, 87] width 81 height 14
click at [431, 205] on button "None (Default)" at bounding box center [436, 202] width 164 height 18
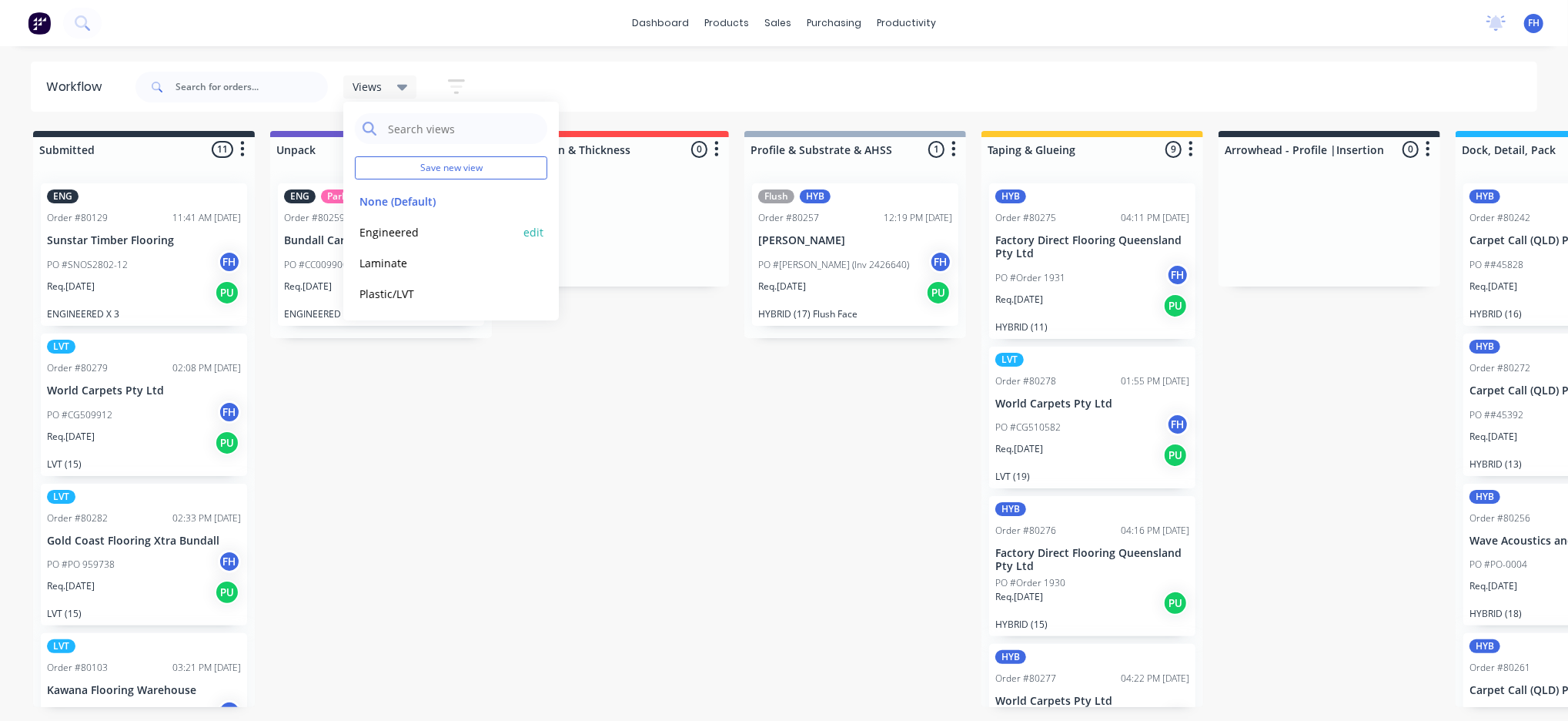
click at [411, 231] on button "Engineered" at bounding box center [436, 232] width 164 height 18
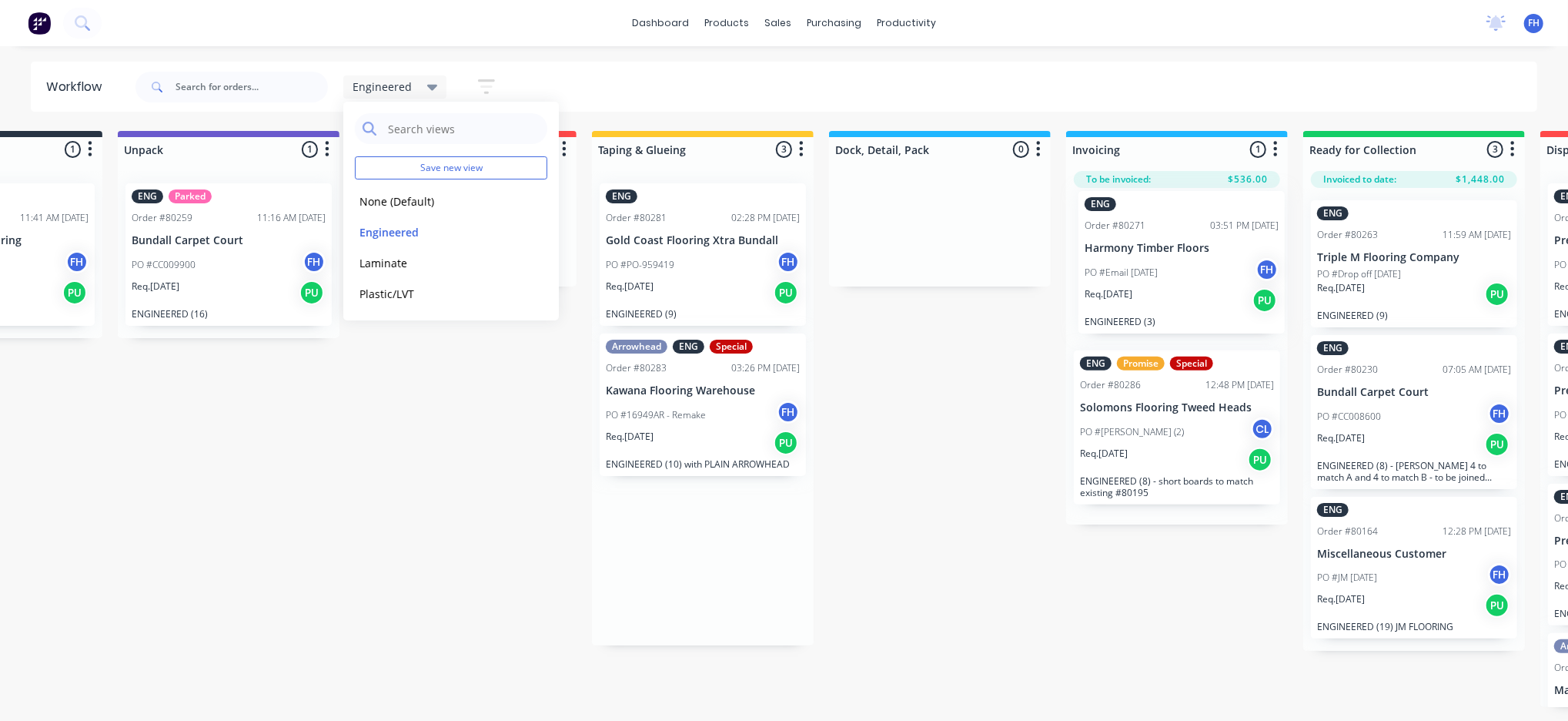
drag, startPoint x: 854, startPoint y: 422, endPoint x: 1187, endPoint y: 276, distance: 363.6
click at [1187, 278] on div "Submitted 1 Summaries Total order value Invoiced to date To be invoiced ENG Ord…" at bounding box center [1231, 419] width 2790 height 576
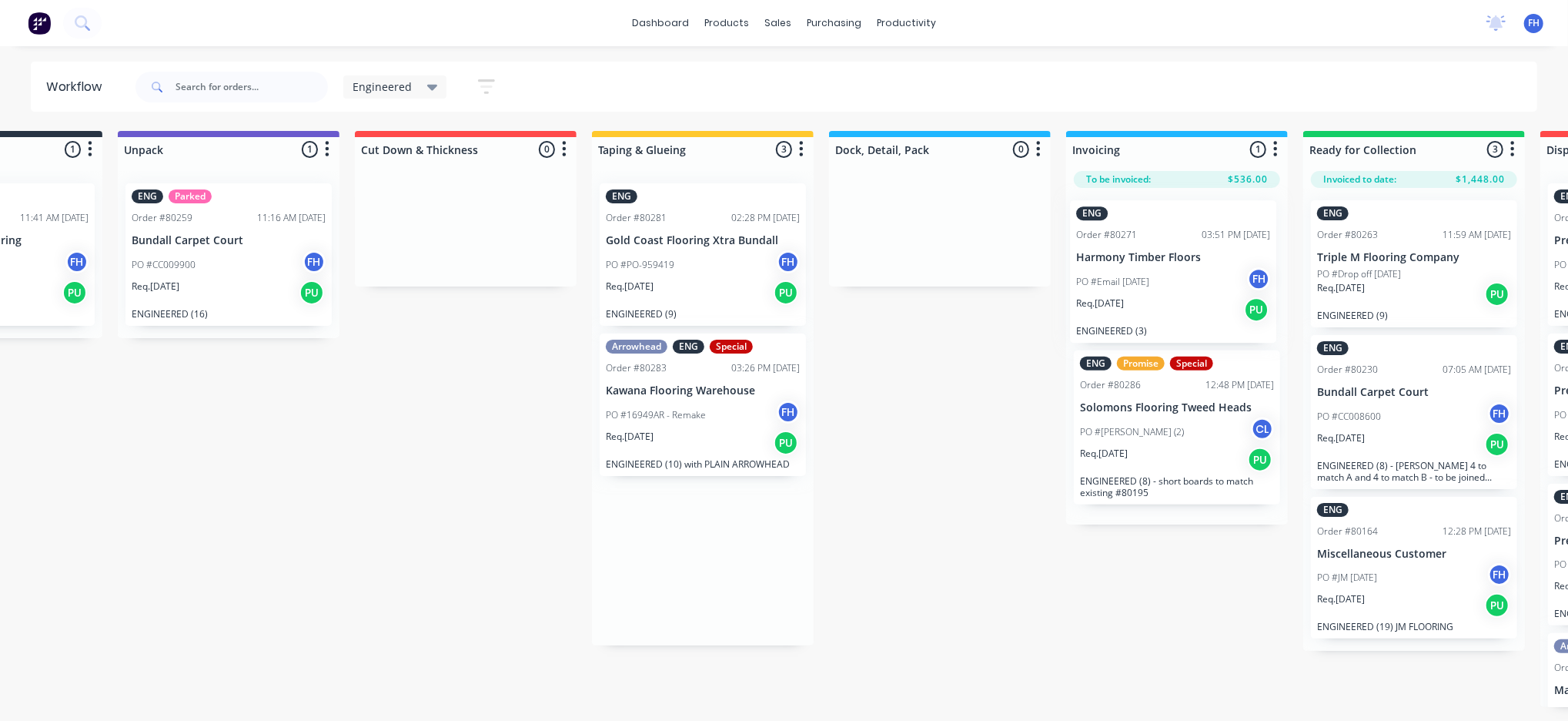
scroll to position [0, 155]
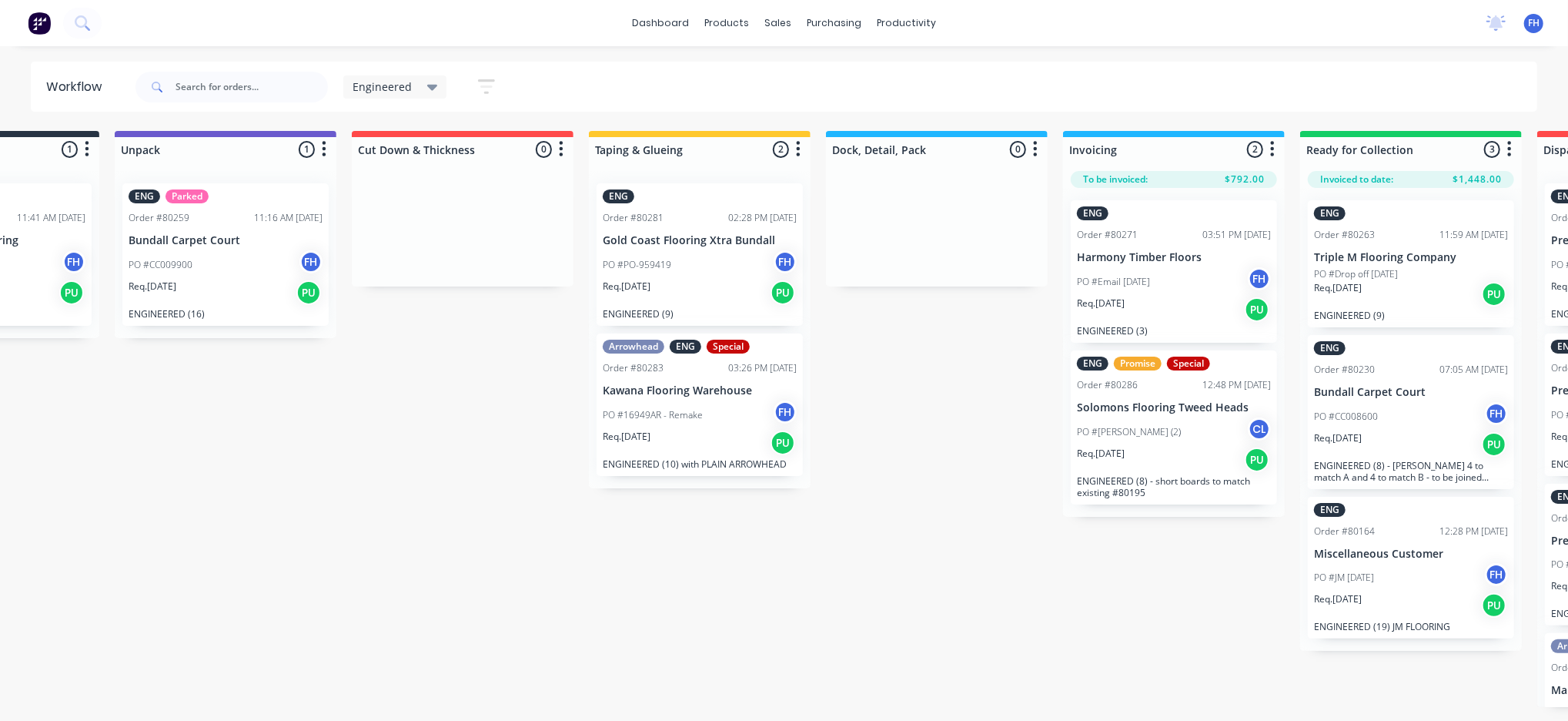
click at [378, 89] on span "Engineered" at bounding box center [382, 87] width 59 height 16
click at [416, 292] on button "Plastic/LVT" at bounding box center [436, 294] width 164 height 18
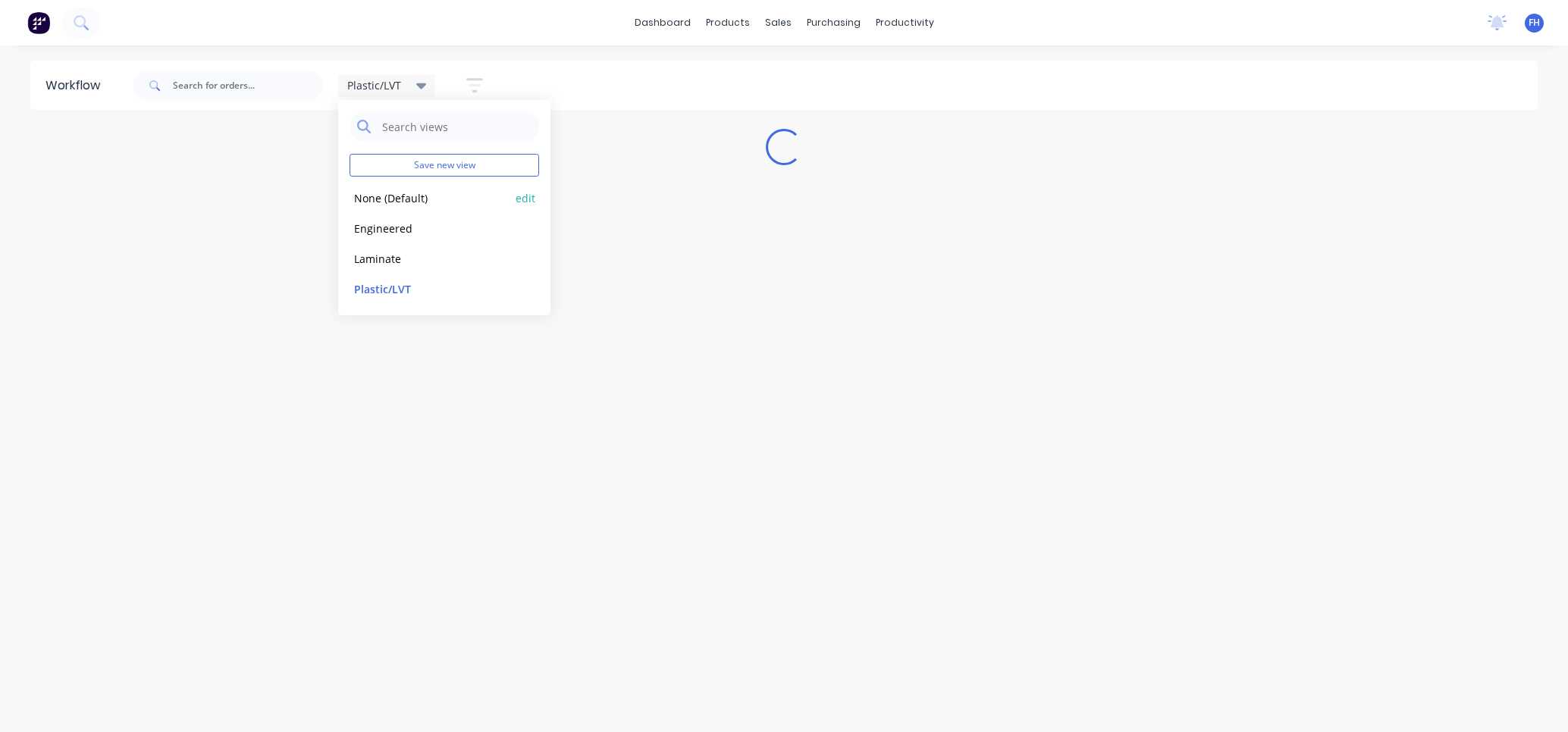
click at [404, 194] on button "None (Default)" at bounding box center [430, 198] width 162 height 17
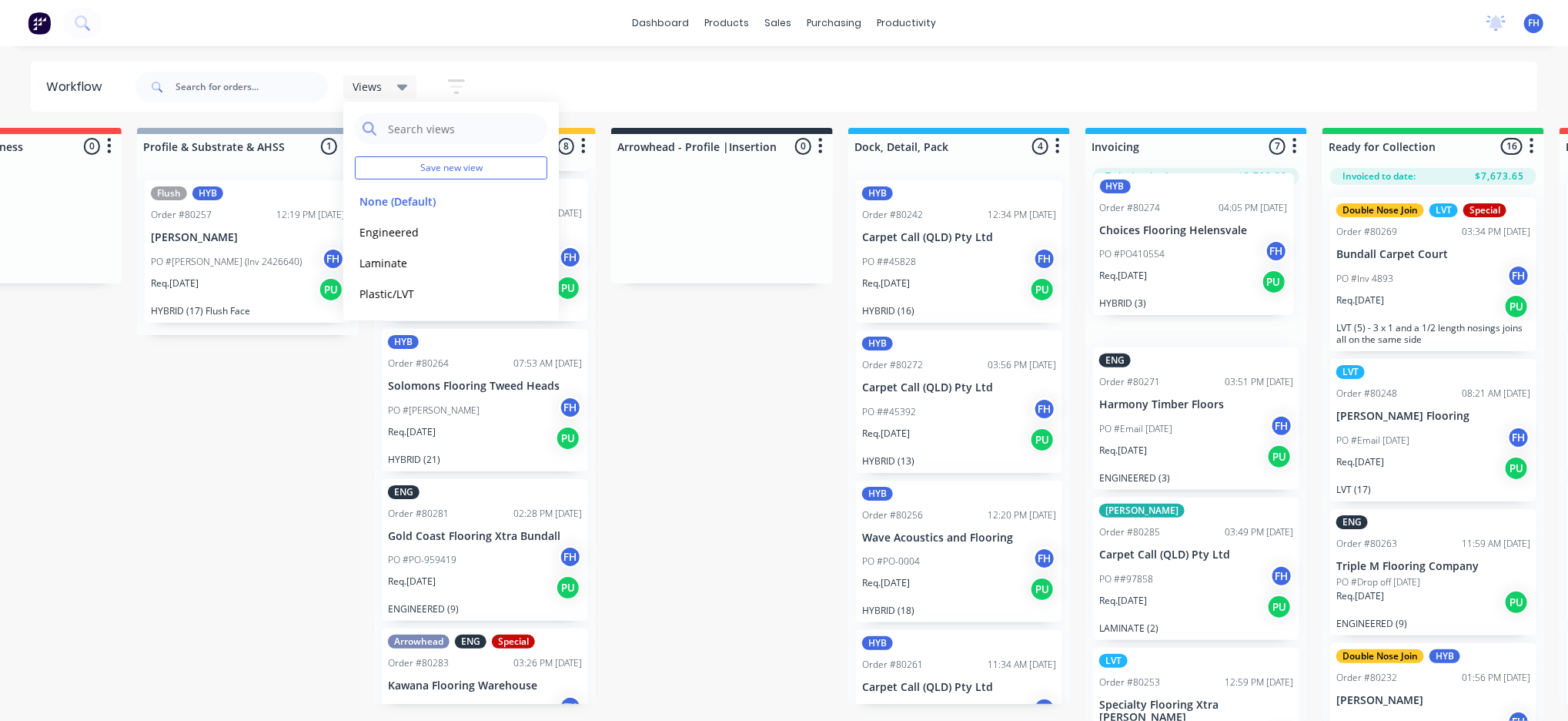
scroll to position [26, 610]
drag, startPoint x: 791, startPoint y: 563, endPoint x: 1165, endPoint y: 254, distance: 485.1
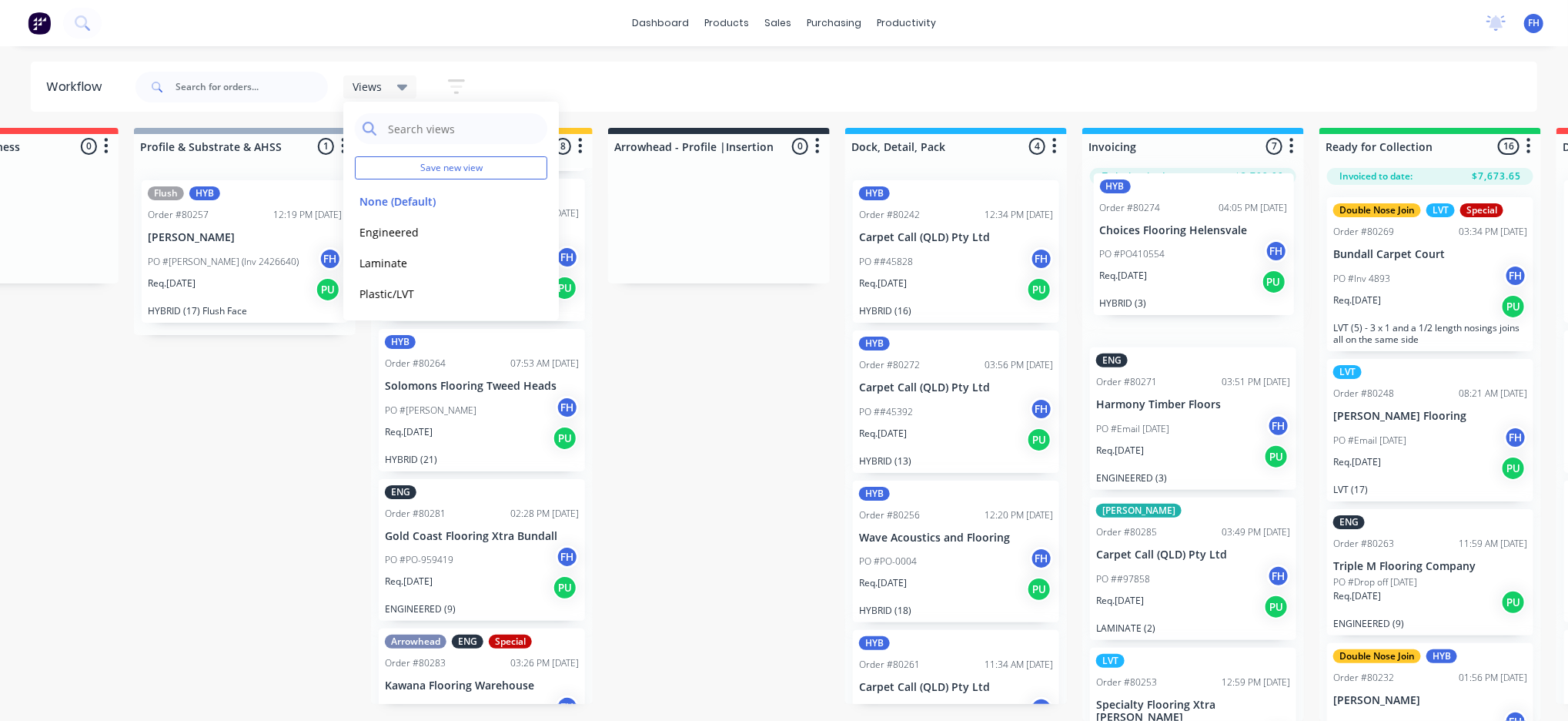
click at [1165, 254] on div "Submitted 12 Summaries Total order value Invoiced to date To be invoiced ENG Or…" at bounding box center [774, 424] width 2790 height 593
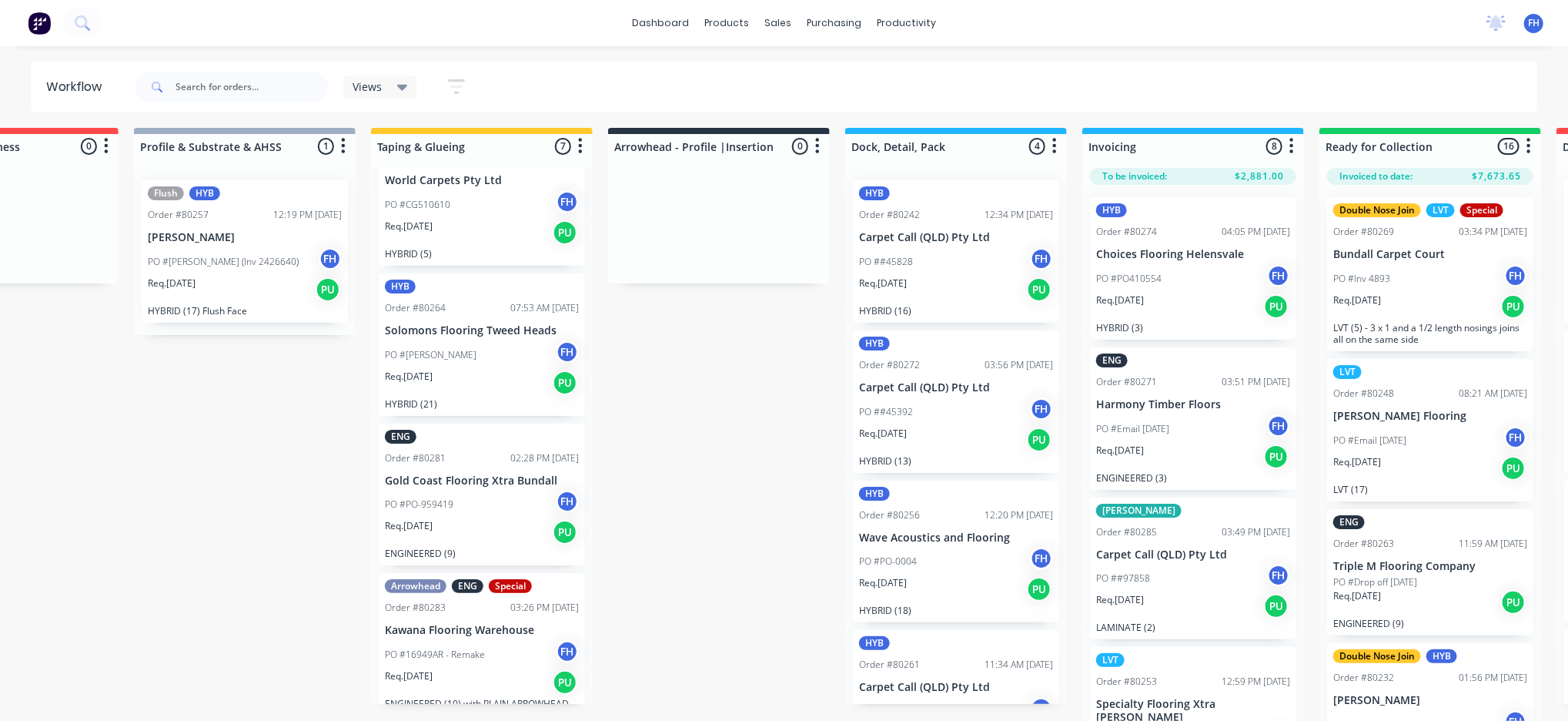
scroll to position [27, 610]
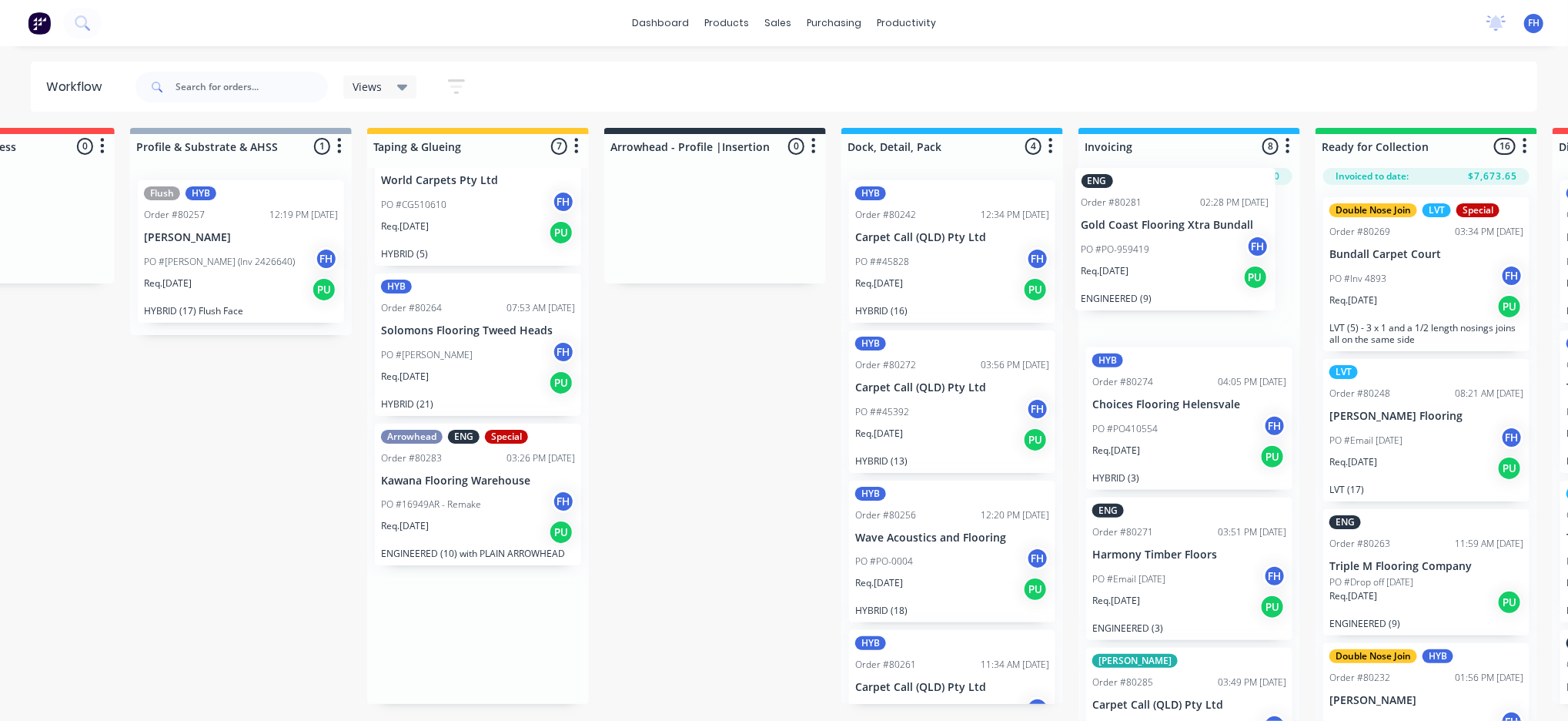
drag, startPoint x: 479, startPoint y: 470, endPoint x: 1180, endPoint y: 236, distance: 739.0
click at [1180, 240] on div "Submitted 12 Summaries Total order value Invoiced to date To be invoiced ENG Or…" at bounding box center [770, 424] width 2790 height 593
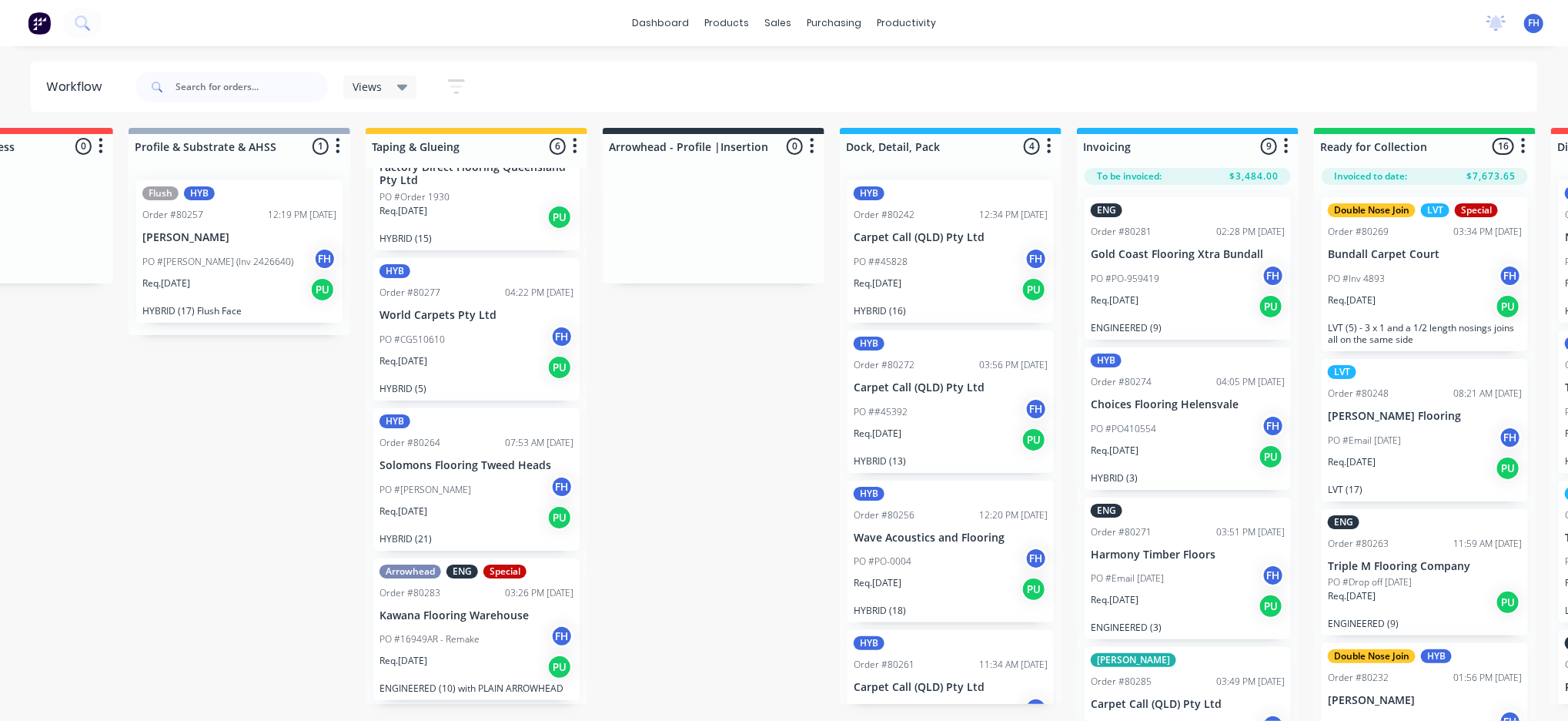
scroll to position [367, 0]
